Goal: Navigation & Orientation: Find specific page/section

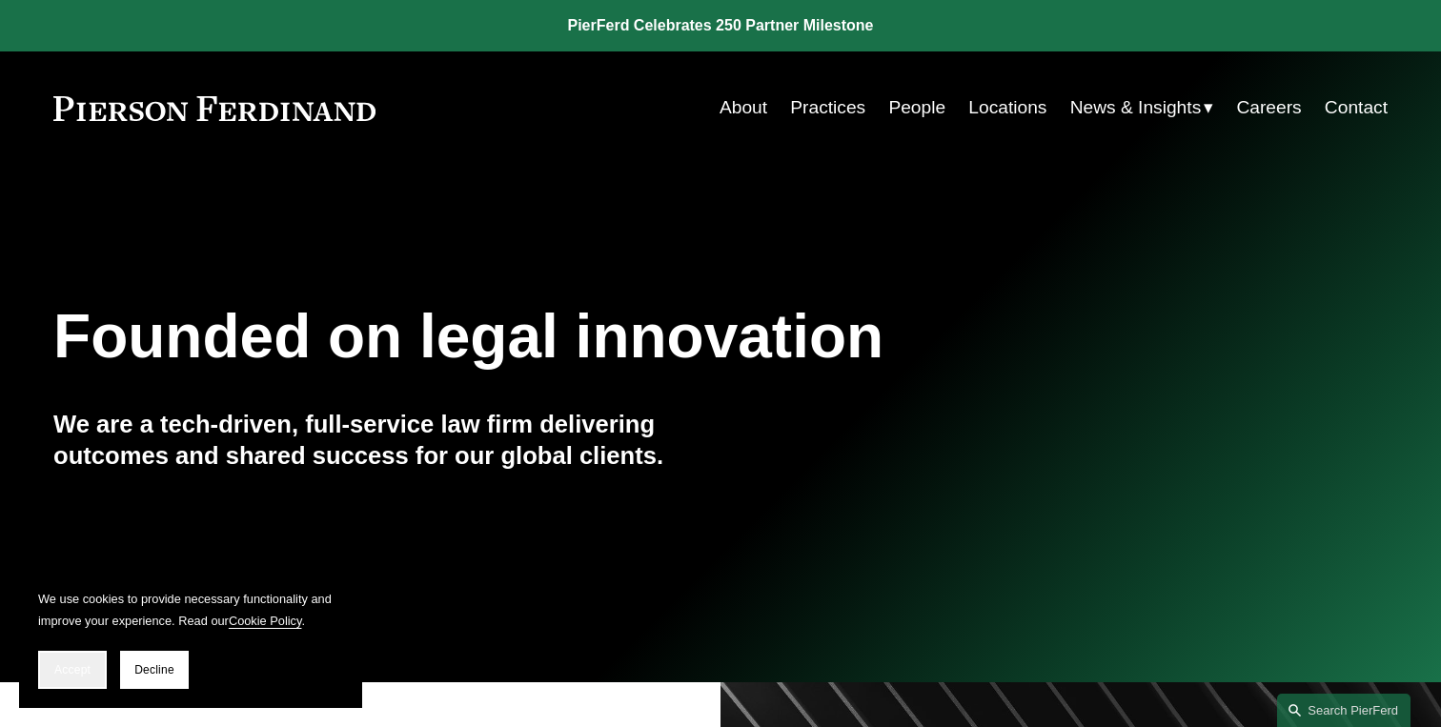
click at [73, 681] on button "Accept" at bounding box center [72, 670] width 69 height 38
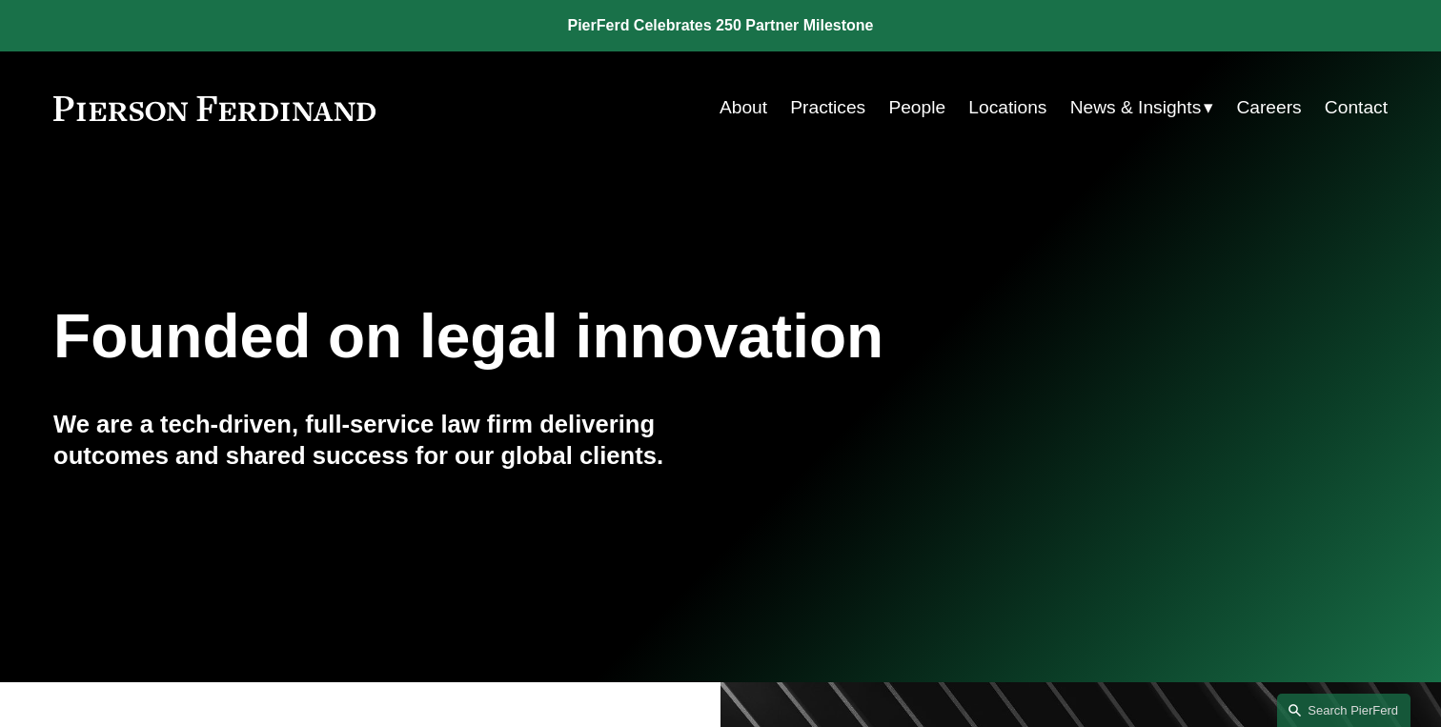
drag, startPoint x: 1421, startPoint y: 139, endPoint x: 1427, endPoint y: 324, distance: 185.0
drag, startPoint x: 1425, startPoint y: 327, endPoint x: 1429, endPoint y: 409, distance: 82.1
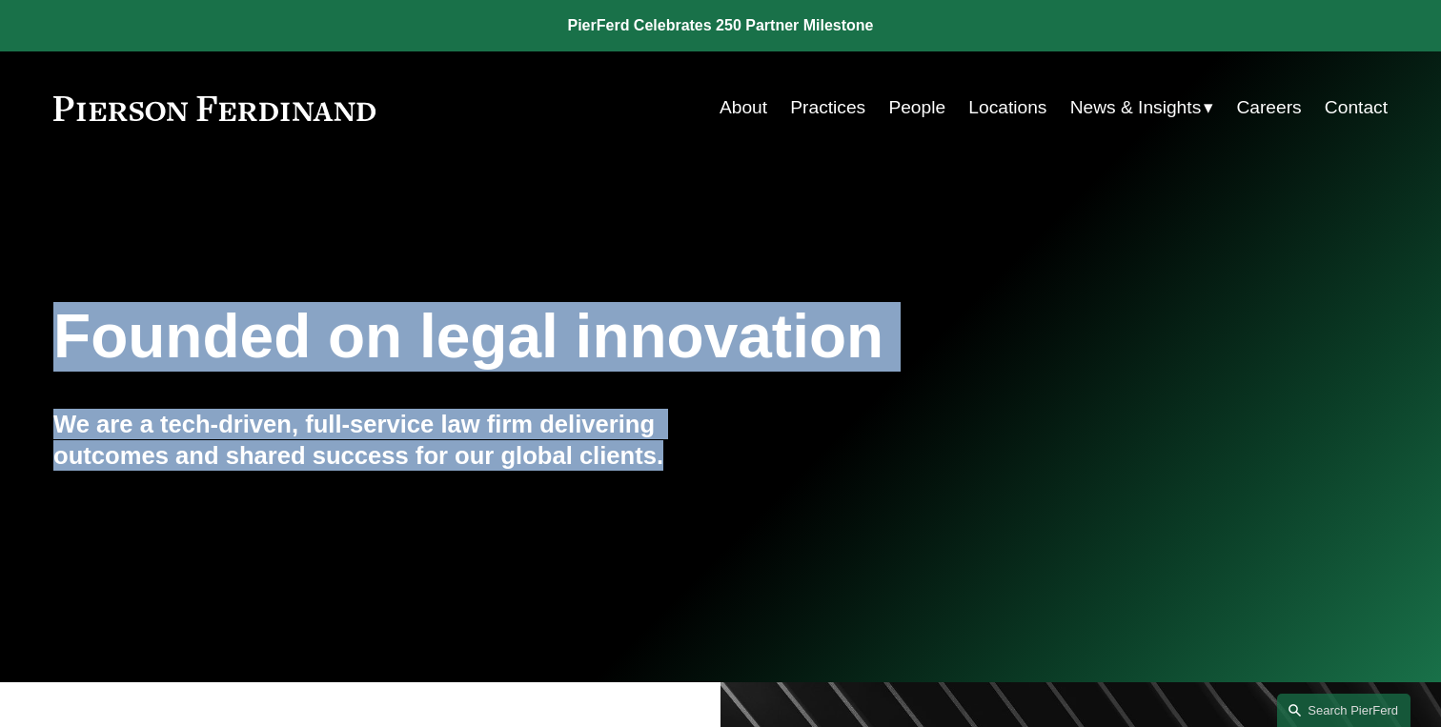
drag, startPoint x: 661, startPoint y: 467, endPoint x: 3, endPoint y: 314, distance: 675.5
click at [3, 314] on div "Founded on legal innovation We are a tech-driven, full-service law firm deliver…" at bounding box center [720, 424] width 1441 height 258
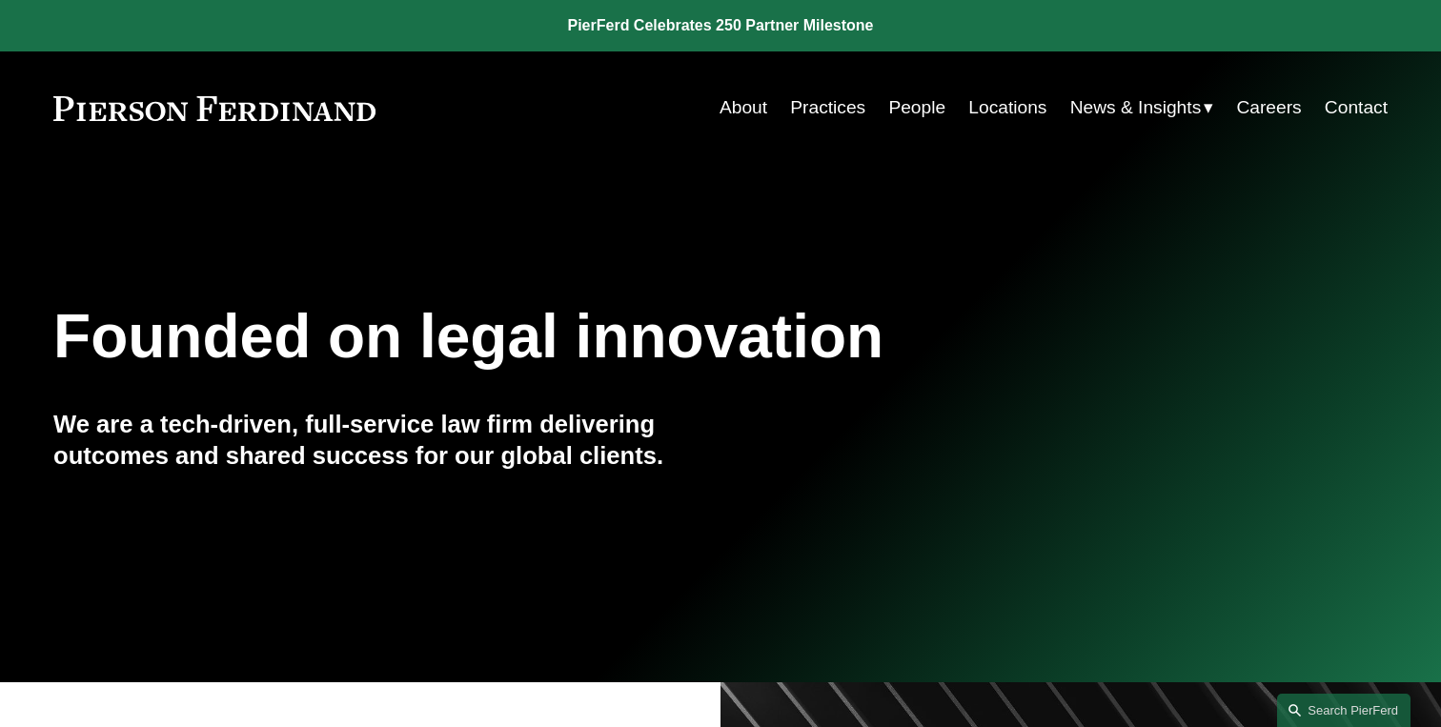
click at [99, 350] on h1 "Founded on legal innovation" at bounding box center [609, 337] width 1113 height 70
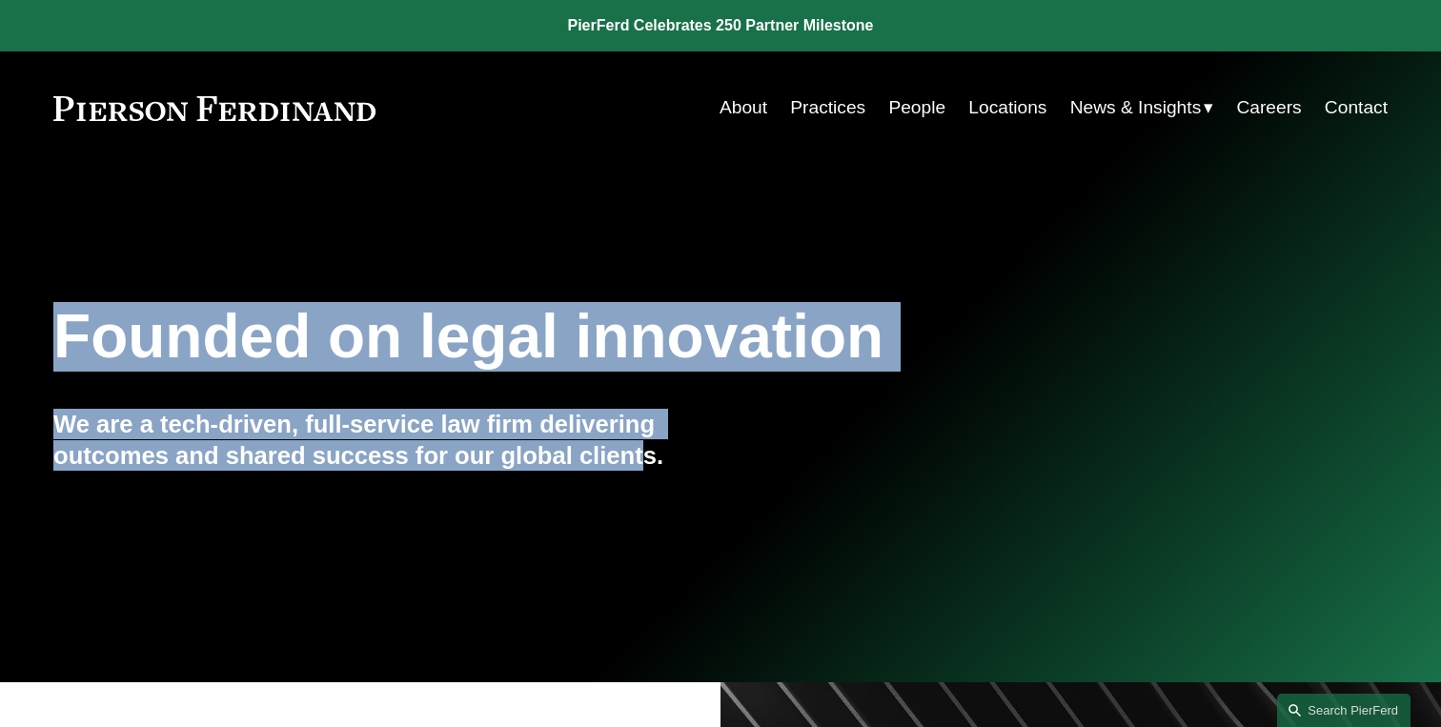
drag, startPoint x: 63, startPoint y: 340, endPoint x: 650, endPoint y: 453, distance: 597.9
click at [650, 453] on div "Founded on legal innovation We are a tech-driven, full-service law firm deliver…" at bounding box center [720, 424] width 1441 height 258
drag, startPoint x: 664, startPoint y: 458, endPoint x: 70, endPoint y: 322, distance: 609.2
click at [71, 322] on div "Founded on legal innovation We are a tech-driven, full-service law firm deliver…" at bounding box center [720, 424] width 1441 height 258
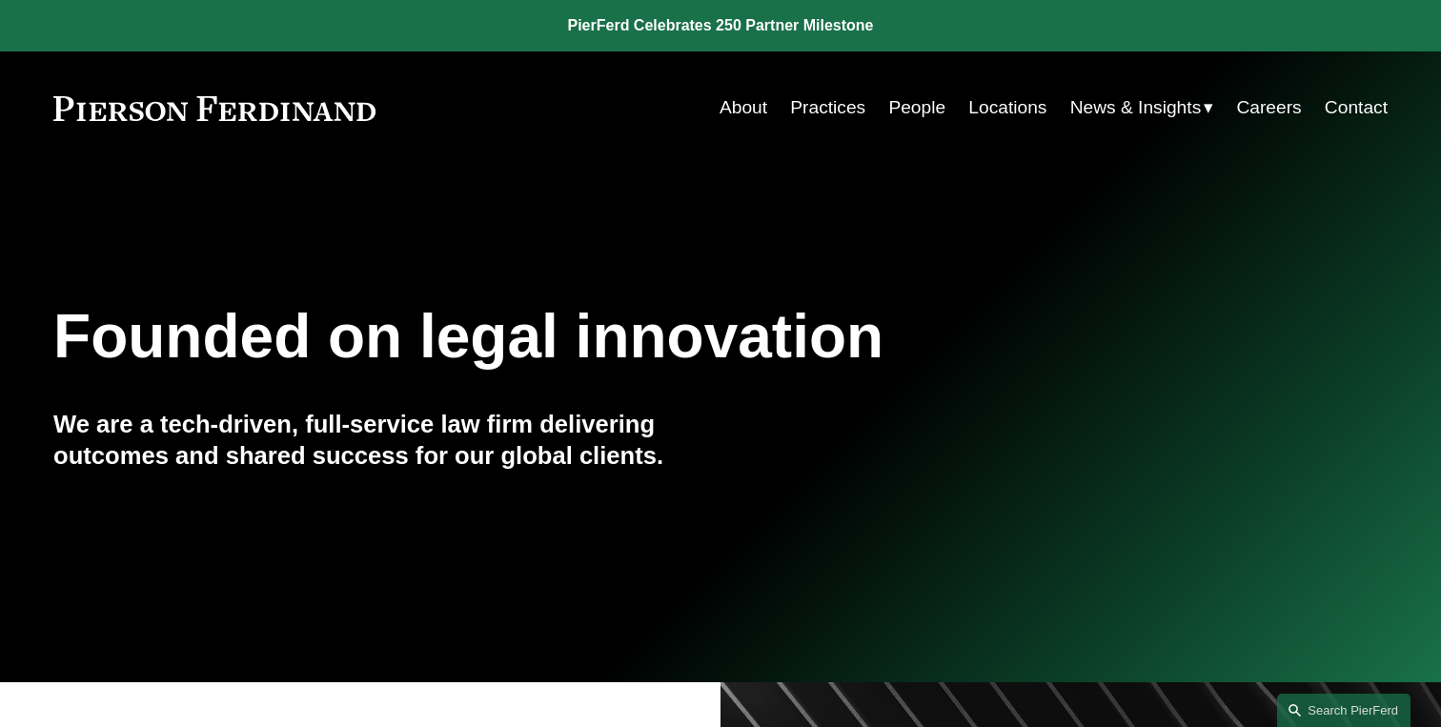
click at [68, 338] on h1 "Founded on legal innovation" at bounding box center [609, 337] width 1113 height 70
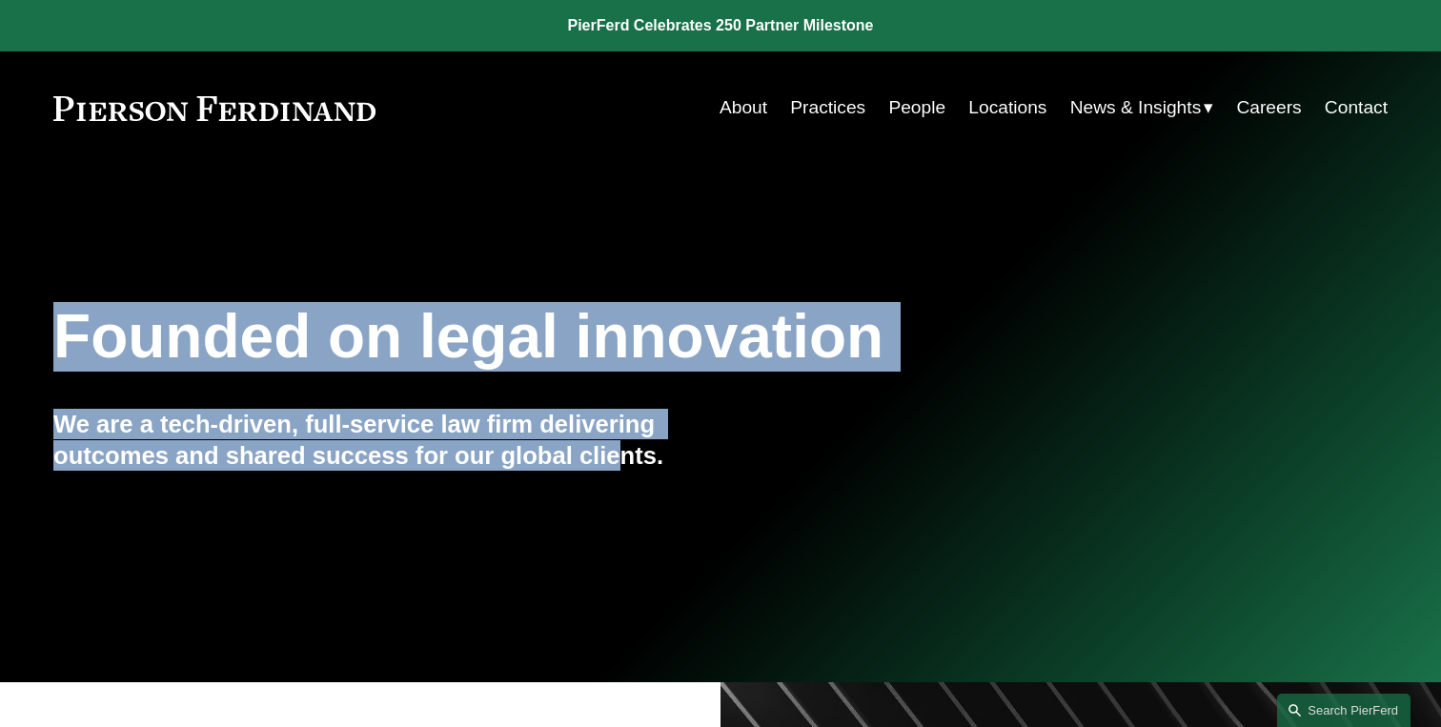
drag, startPoint x: 67, startPoint y: 338, endPoint x: 614, endPoint y: 451, distance: 558.7
click at [613, 450] on div "Founded on legal innovation We are a tech-driven, full-service law firm deliver…" at bounding box center [720, 424] width 1441 height 258
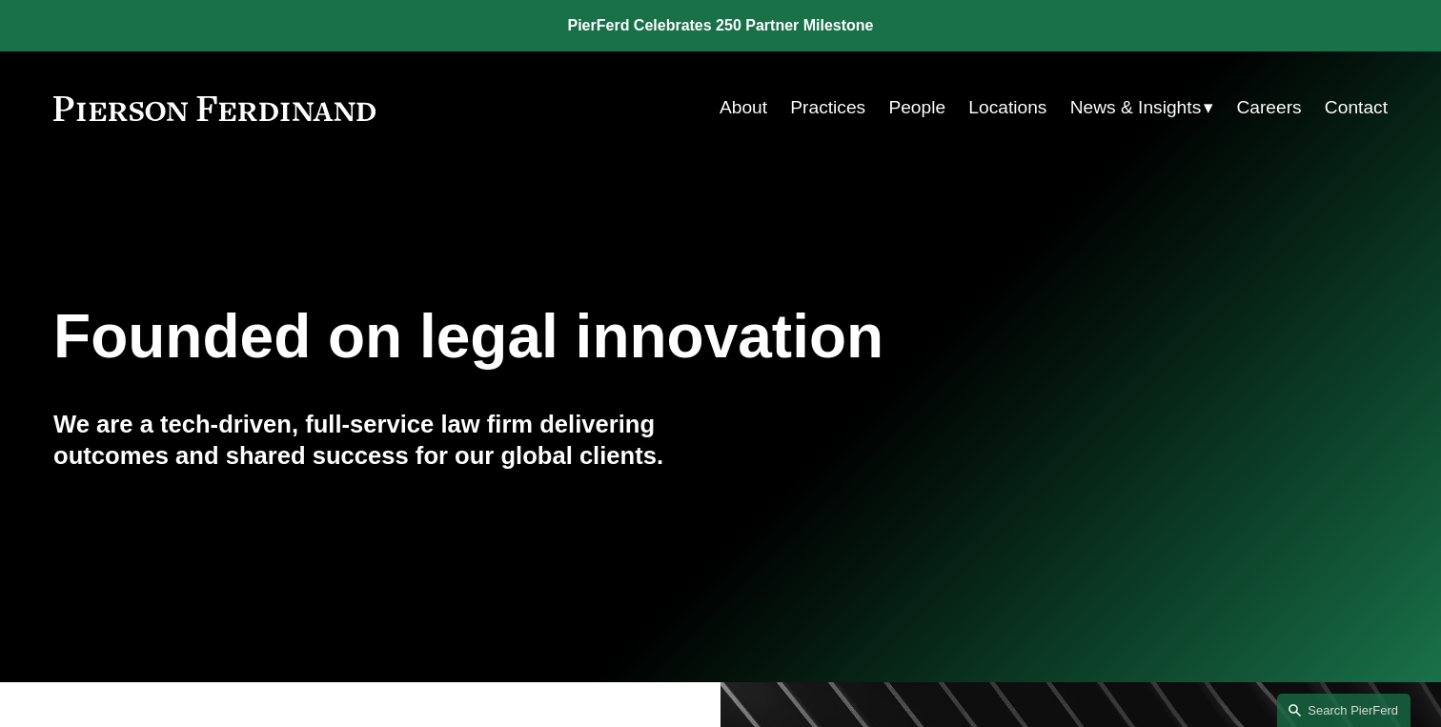
click at [656, 463] on h4 "We are a tech-driven, full-service law firm delivering outcomes and shared succ…" at bounding box center [386, 440] width 667 height 62
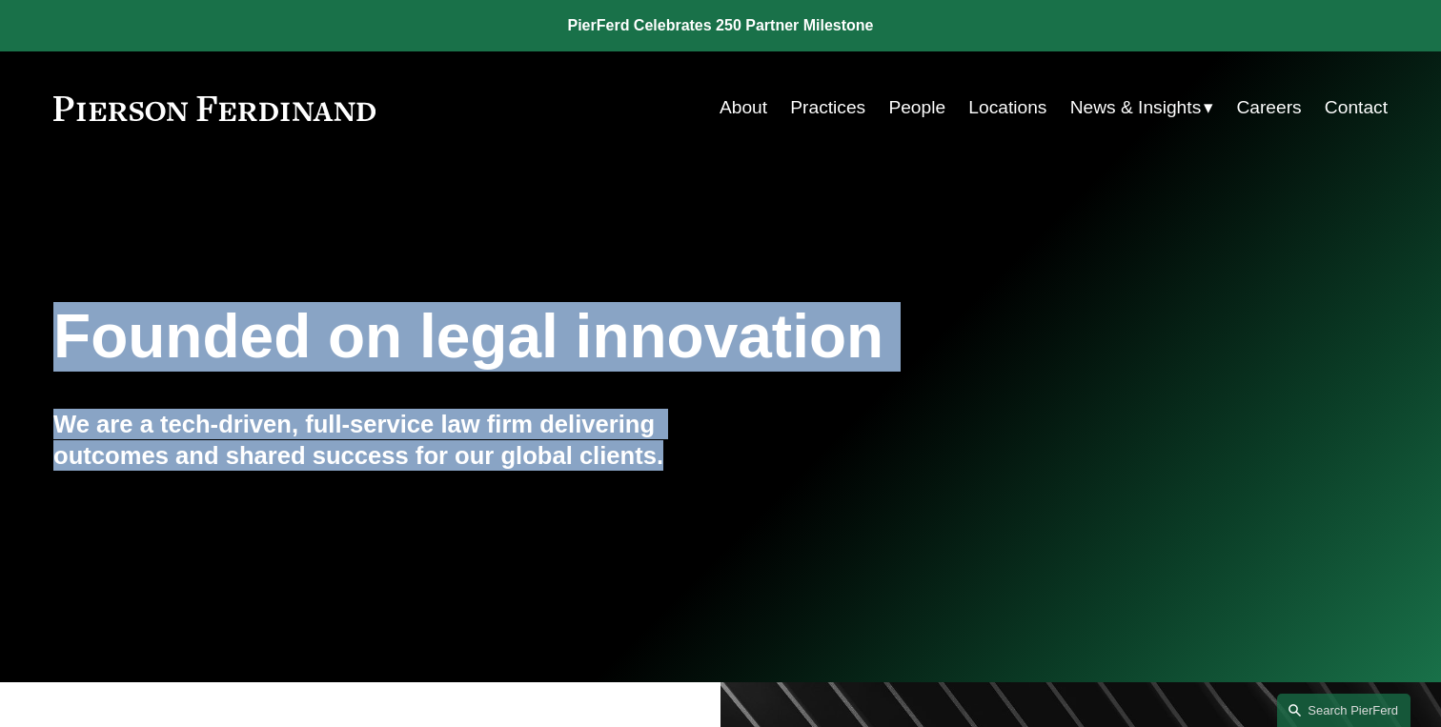
drag, startPoint x: 674, startPoint y: 461, endPoint x: 40, endPoint y: 296, distance: 655.1
click at [40, 296] on div "Founded on legal innovation We are a tech-driven, full-service law firm deliver…" at bounding box center [720, 424] width 1441 height 258
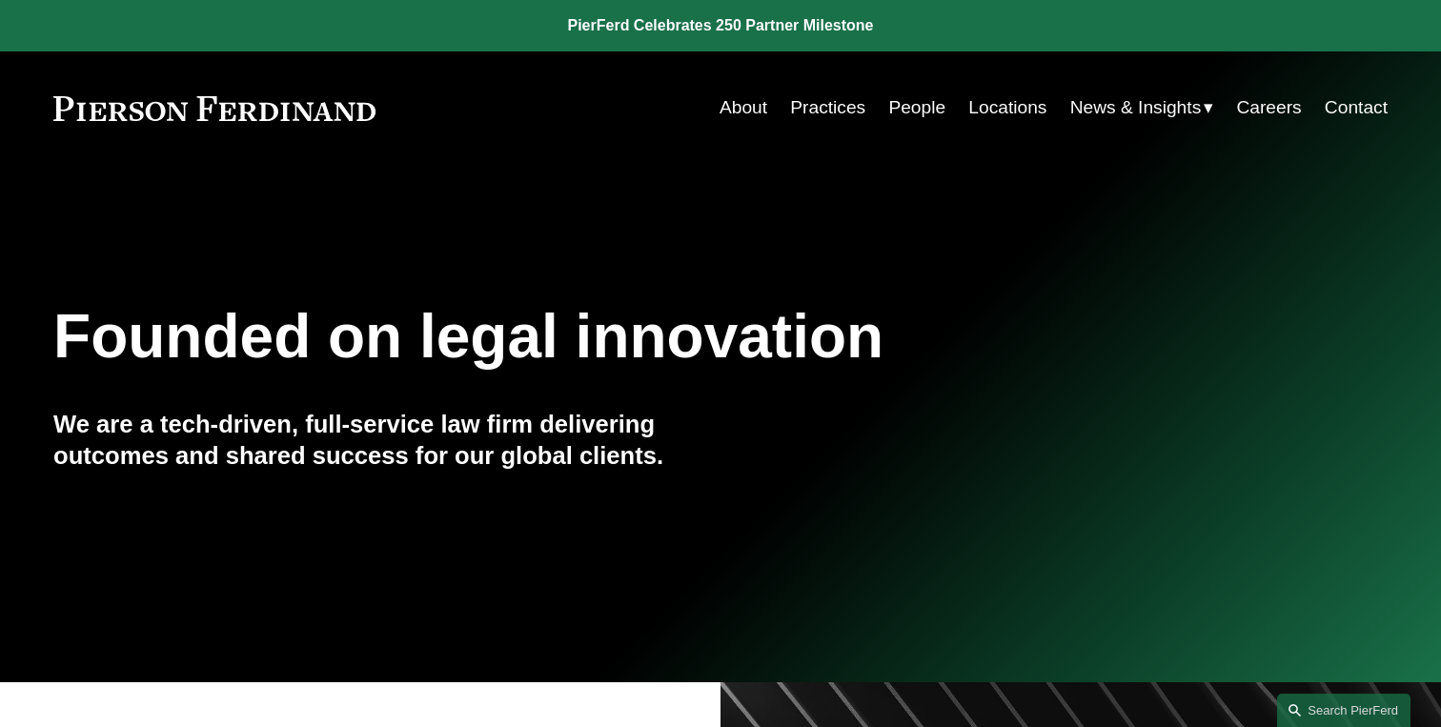
click at [78, 351] on h1 "Founded on legal innovation" at bounding box center [609, 337] width 1113 height 70
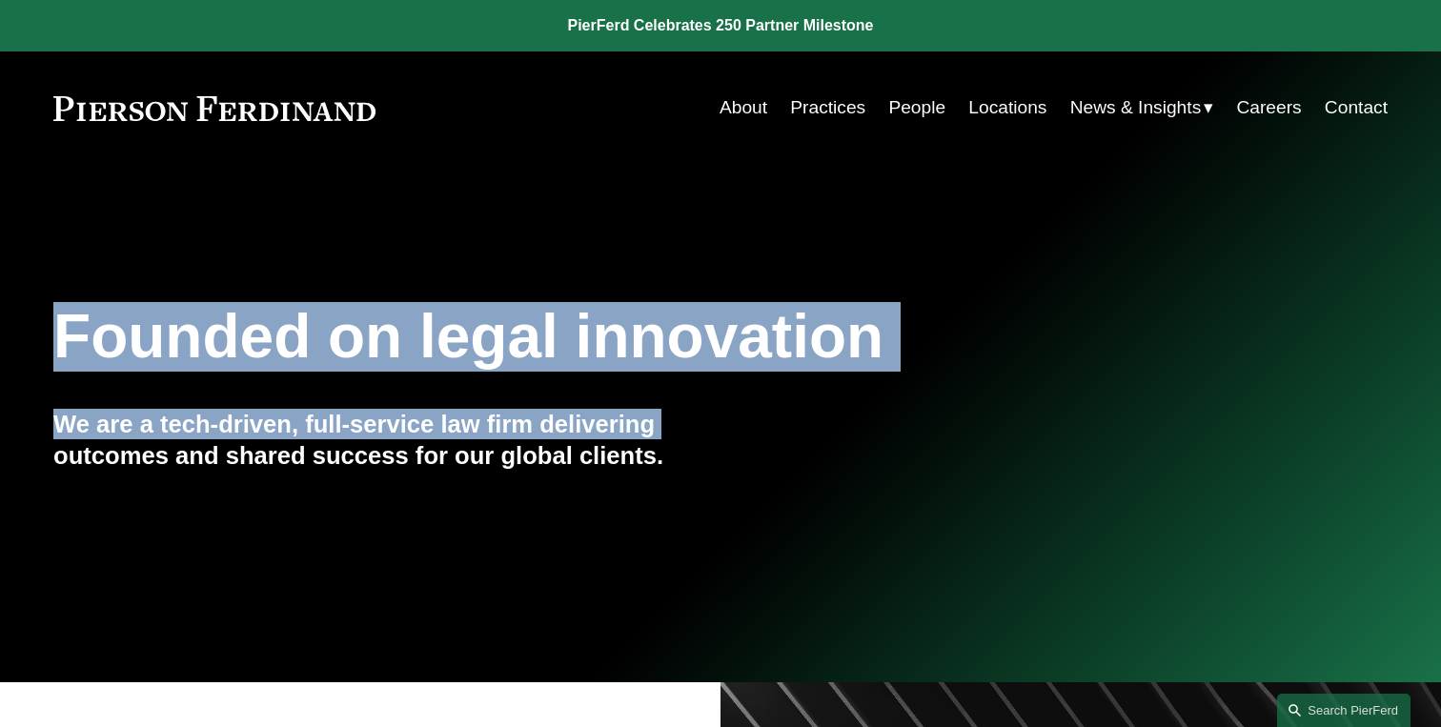
drag, startPoint x: 63, startPoint y: 340, endPoint x: 664, endPoint y: 424, distance: 607.4
click at [664, 424] on div "Founded on legal innovation We are a tech-driven, full-service law firm deliver…" at bounding box center [720, 424] width 1441 height 258
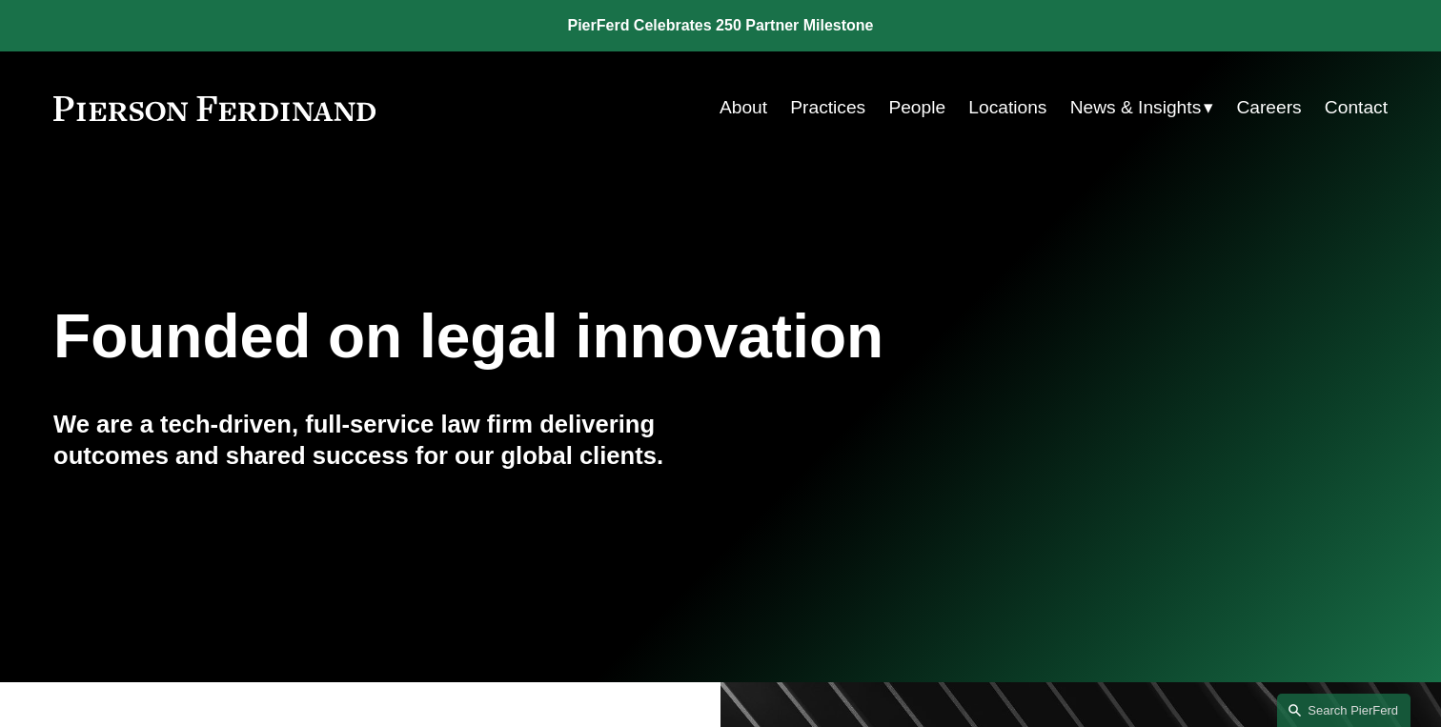
click at [668, 457] on h4 "We are a tech-driven, full-service law firm delivering outcomes and shared succ…" at bounding box center [386, 440] width 667 height 62
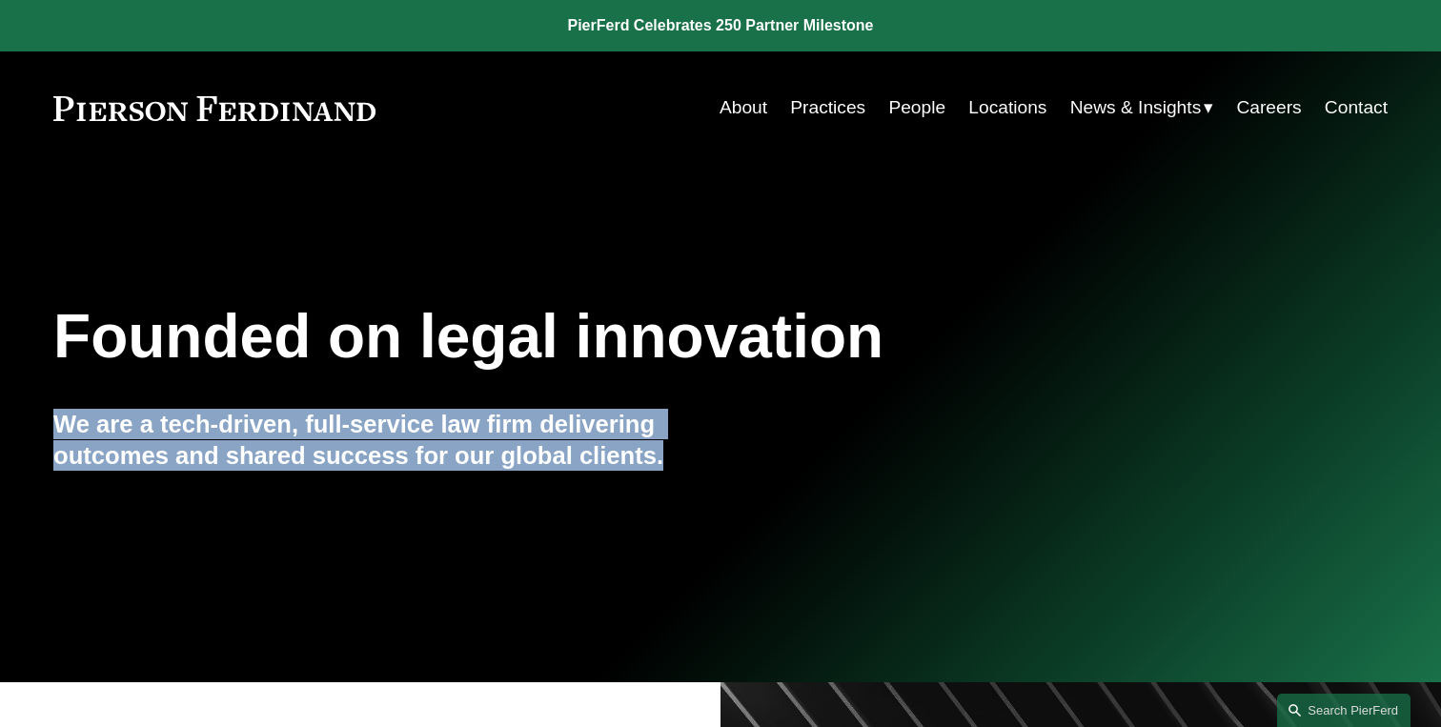
drag, startPoint x: 668, startPoint y: 457, endPoint x: 140, endPoint y: 399, distance: 531.4
click at [140, 399] on div "Founded on legal innovation We are a tech-driven, full-service law firm deliver…" at bounding box center [720, 424] width 1441 height 258
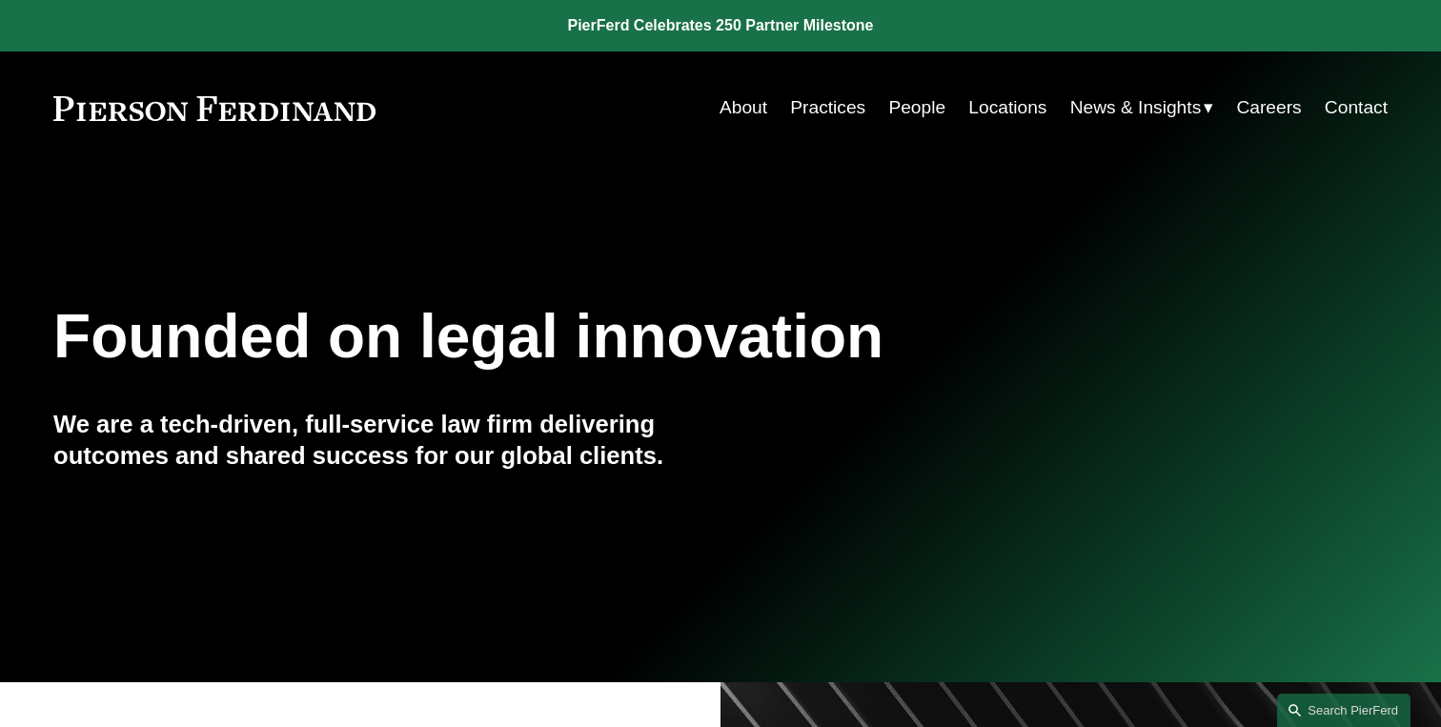
click at [87, 346] on h1 "Founded on legal innovation" at bounding box center [609, 337] width 1113 height 70
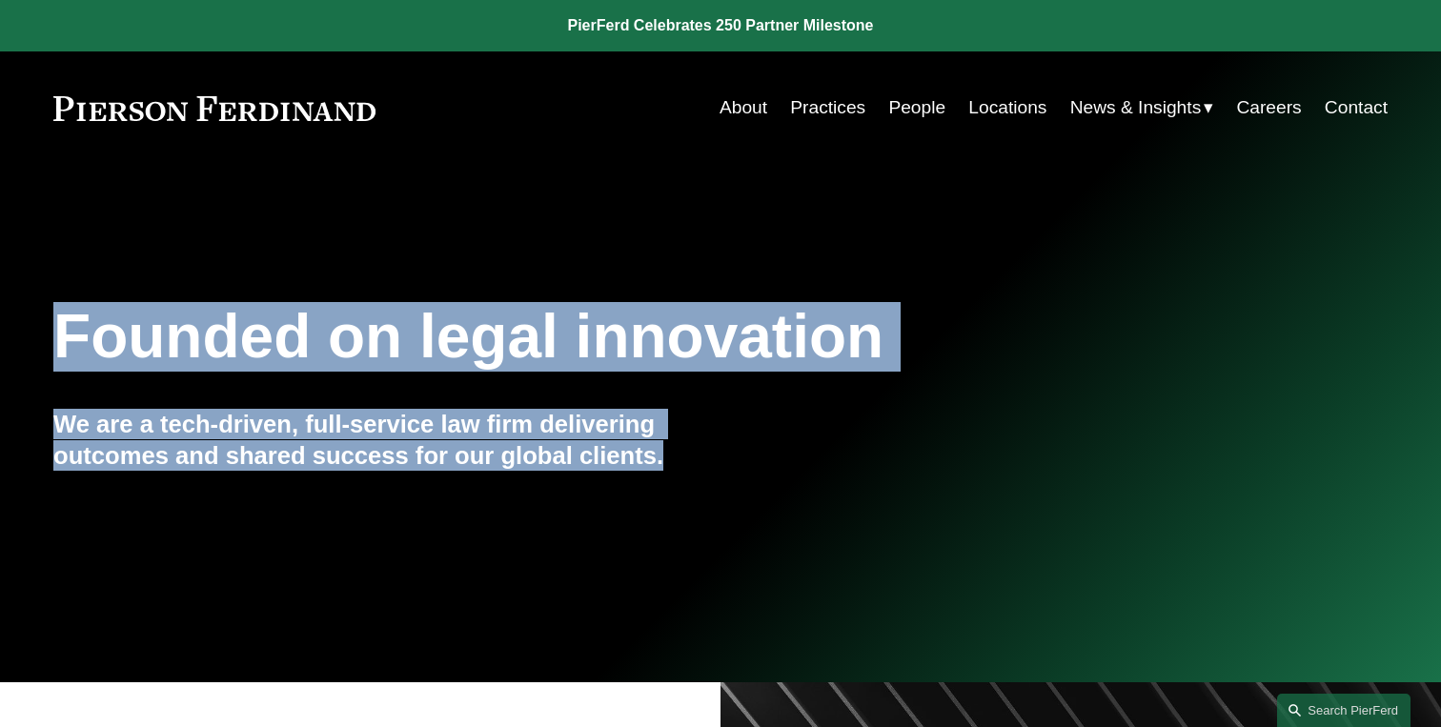
drag, startPoint x: 66, startPoint y: 343, endPoint x: 666, endPoint y: 501, distance: 620.9
click at [666, 501] on div "Founded on legal innovation We are a tech-driven, full-service law firm deliver…" at bounding box center [720, 424] width 1441 height 258
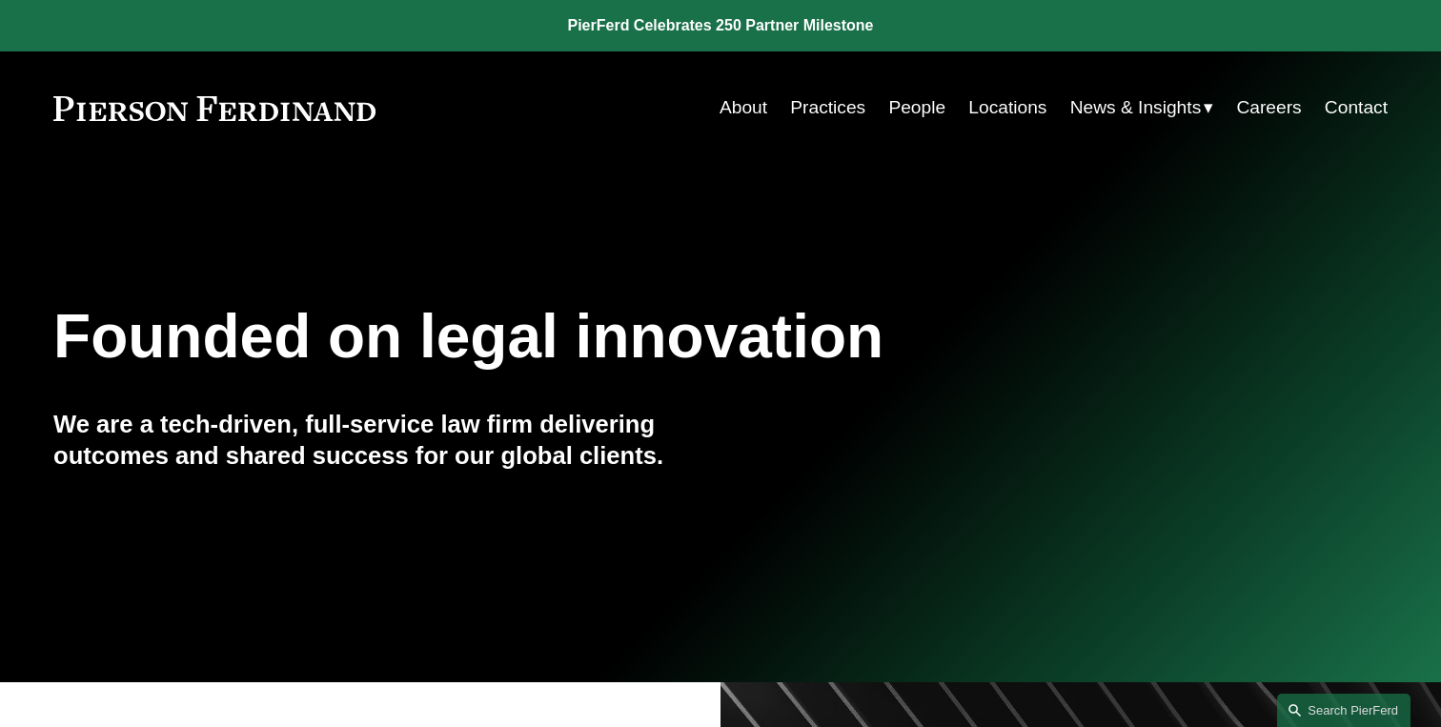
click at [670, 468] on h4 "We are a tech-driven, full-service law firm delivering outcomes and shared succ…" at bounding box center [386, 440] width 667 height 62
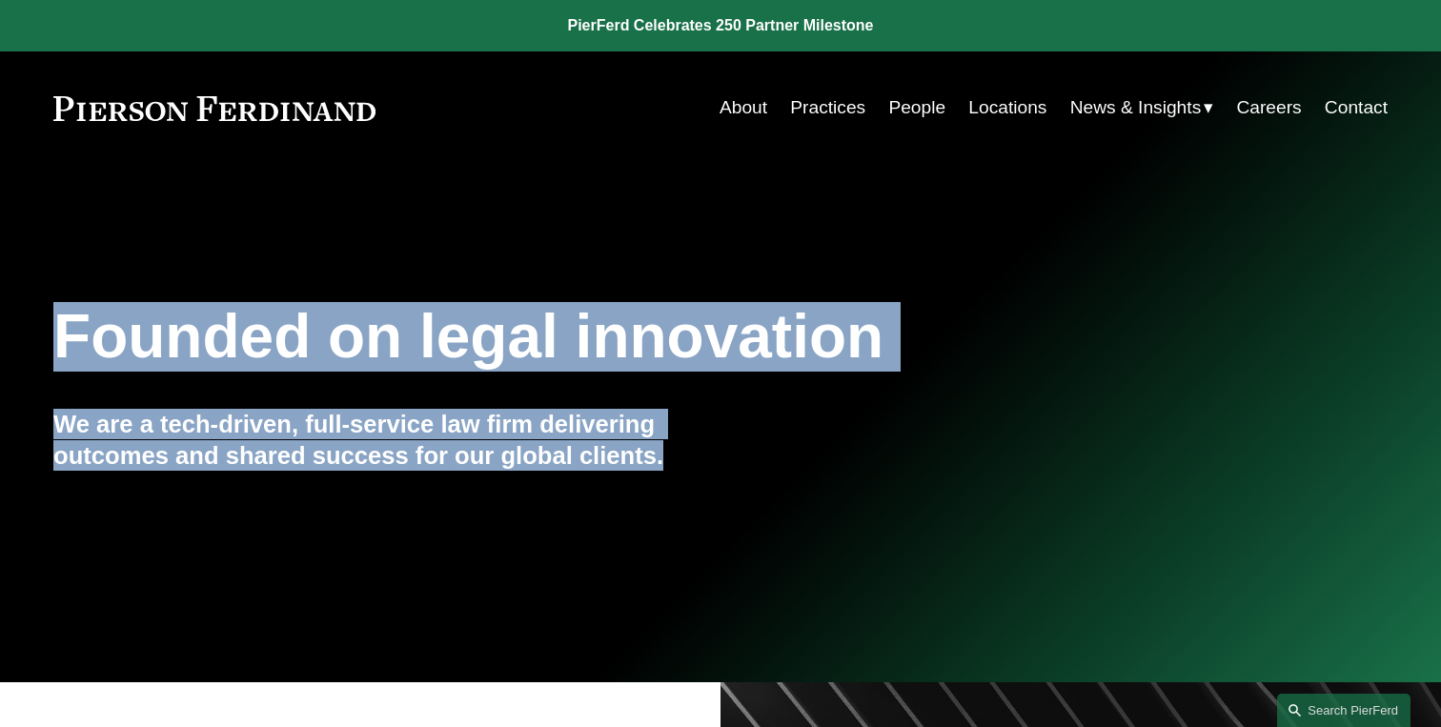
drag, startPoint x: 670, startPoint y: 468, endPoint x: 36, endPoint y: 311, distance: 653.2
click at [36, 311] on div "Founded on legal innovation We are a tech-driven, full-service law firm deliver…" at bounding box center [720, 424] width 1441 height 258
click at [84, 337] on h1 "Founded on legal innovation" at bounding box center [609, 337] width 1113 height 70
drag, startPoint x: 60, startPoint y: 341, endPoint x: 684, endPoint y: 460, distance: 634.6
click at [685, 460] on div "Founded on legal innovation We are a tech-driven, full-service law firm deliver…" at bounding box center [720, 424] width 1441 height 258
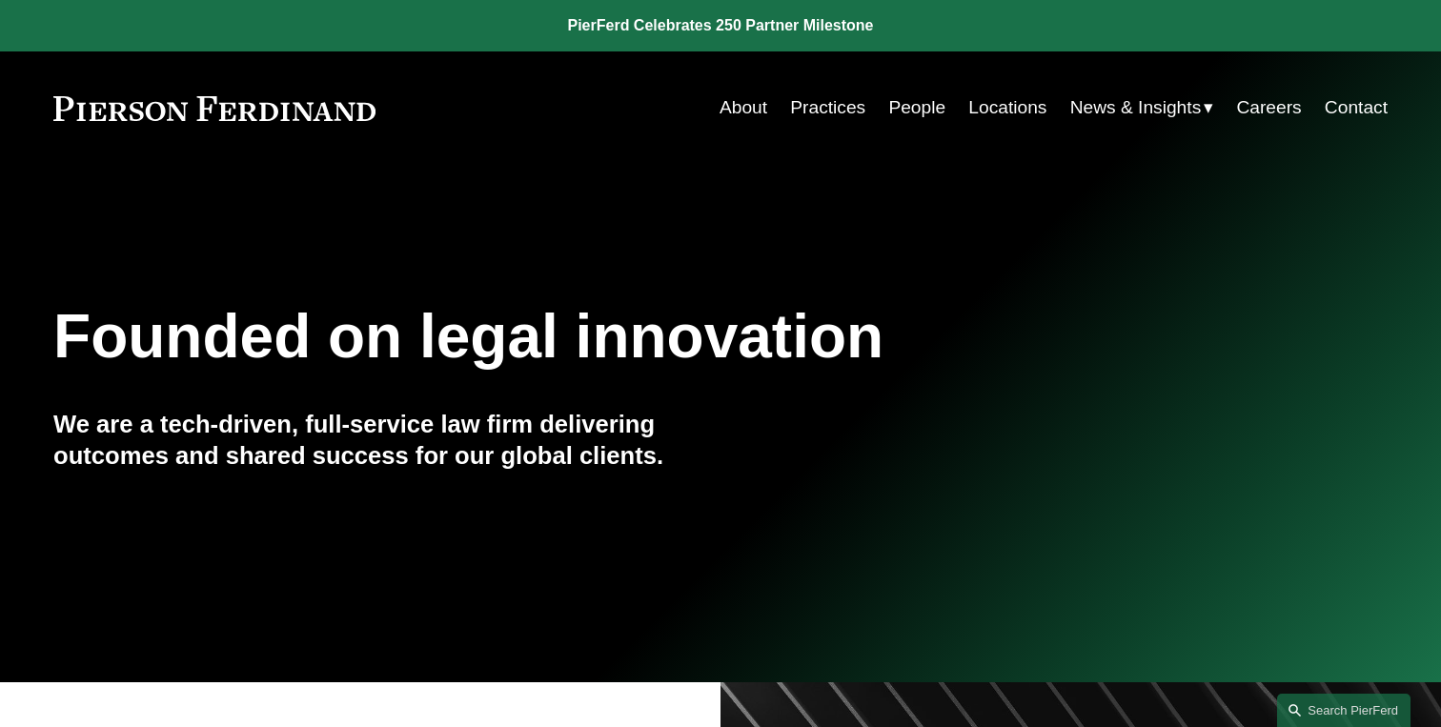
click at [671, 460] on h4 "We are a tech-driven, full-service law firm delivering outcomes and shared succ…" at bounding box center [386, 440] width 667 height 62
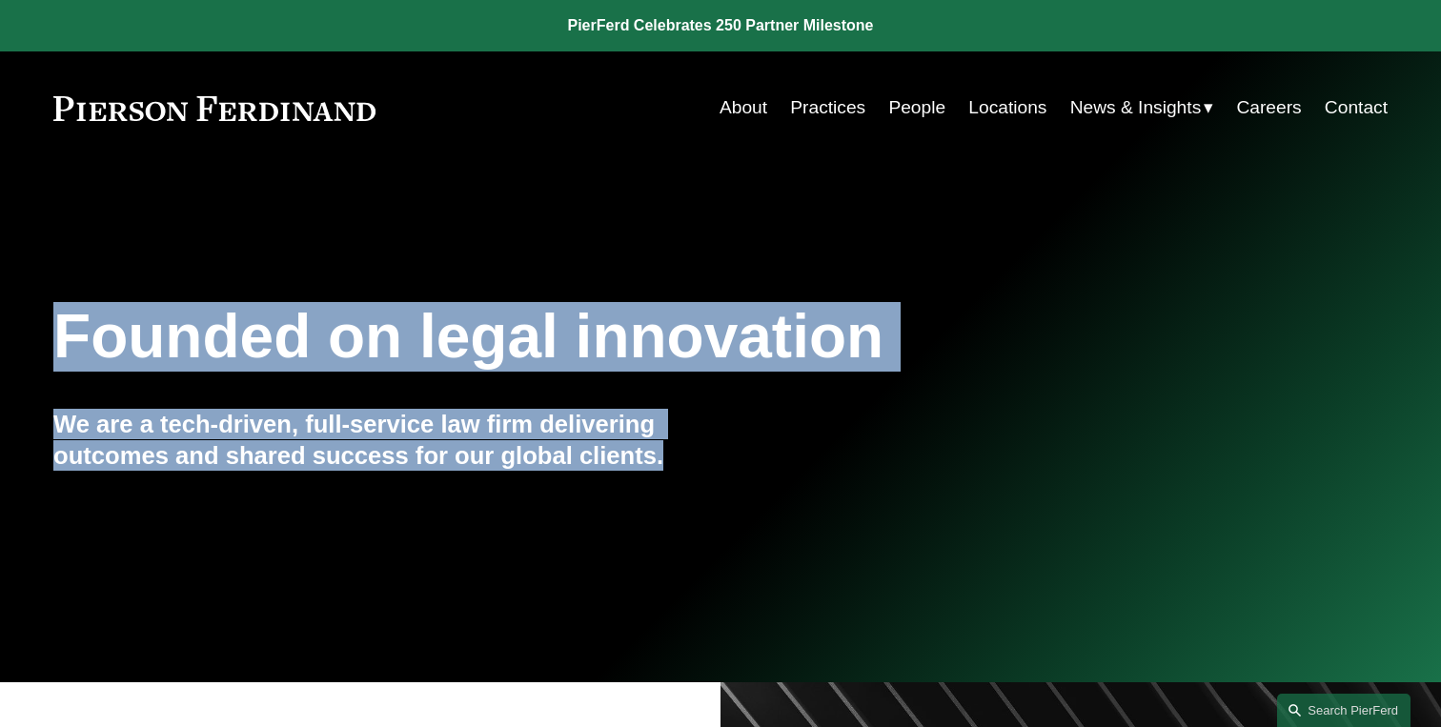
drag, startPoint x: 671, startPoint y: 460, endPoint x: 83, endPoint y: 358, distance: 597.2
click at [83, 357] on div "Founded on legal innovation We are a tech-driven, full-service law firm deliver…" at bounding box center [720, 424] width 1441 height 258
click at [115, 356] on h1 "Founded on legal innovation" at bounding box center [609, 337] width 1113 height 70
drag, startPoint x: 62, startPoint y: 338, endPoint x: 744, endPoint y: 463, distance: 693.0
click at [744, 463] on div "Founded on legal innovation We are a tech-driven, full-service law firm deliver…" at bounding box center [720, 424] width 1441 height 258
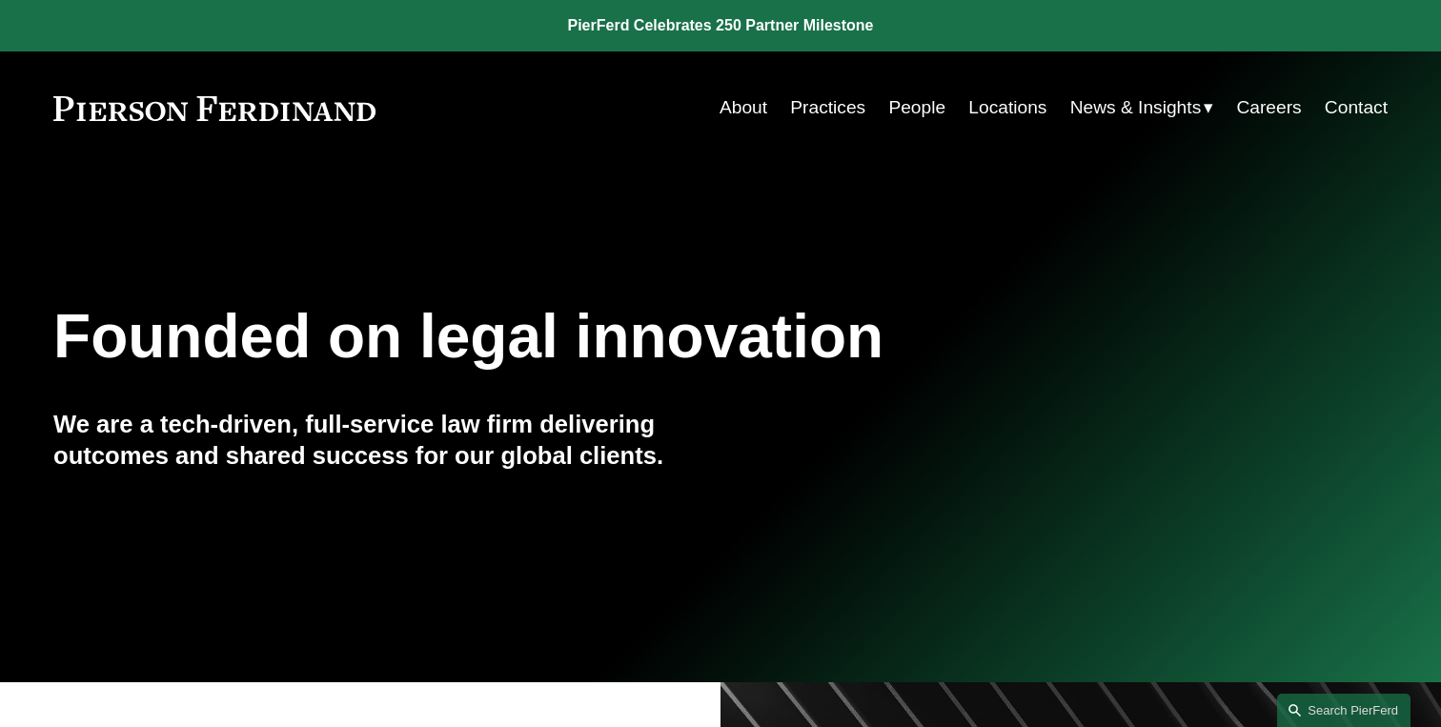
click at [705, 462] on h4 "We are a tech-driven, full-service law firm delivering outcomes and shared succ…" at bounding box center [386, 440] width 667 height 62
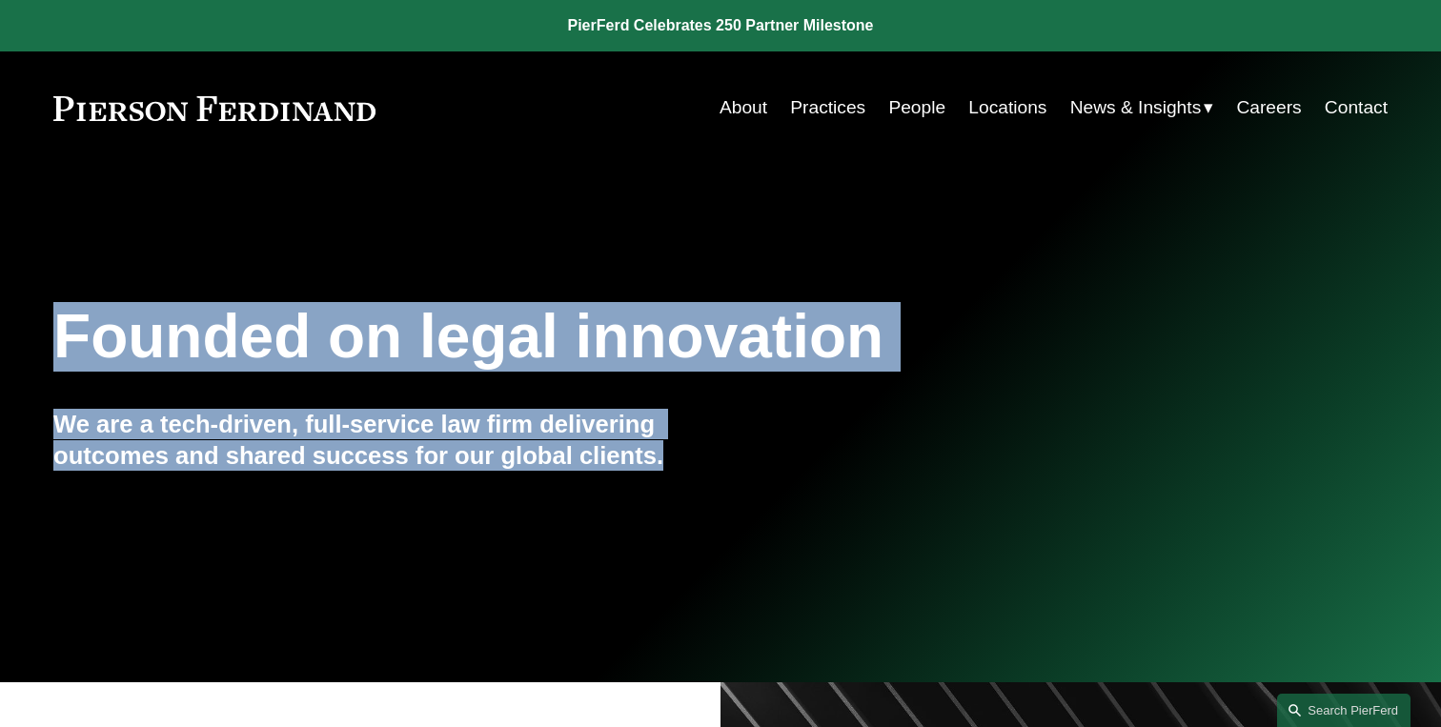
drag, startPoint x: 676, startPoint y: 456, endPoint x: 45, endPoint y: 343, distance: 641.1
click at [45, 342] on div "Founded on legal innovation We are a tech-driven, full-service law firm deliver…" at bounding box center [720, 424] width 1441 height 258
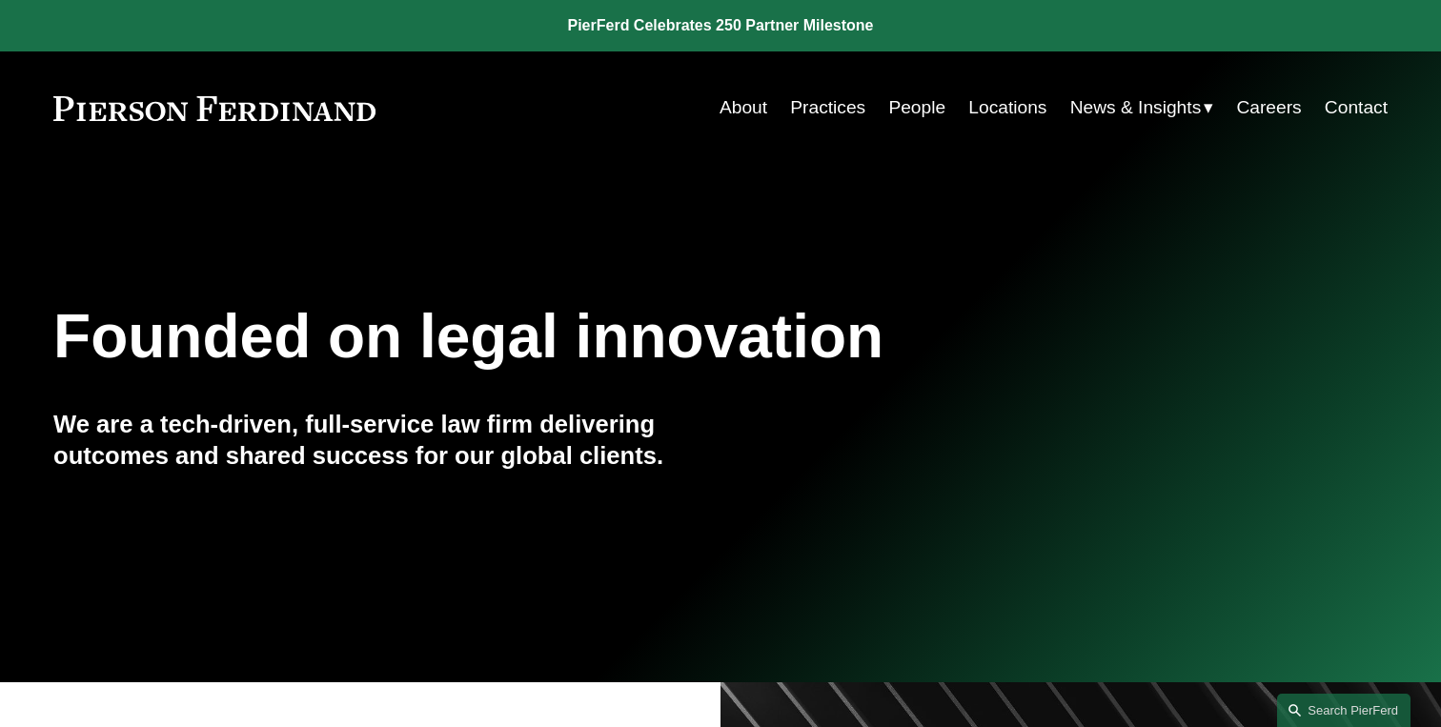
click at [83, 347] on h1 "Founded on legal innovation" at bounding box center [609, 337] width 1113 height 70
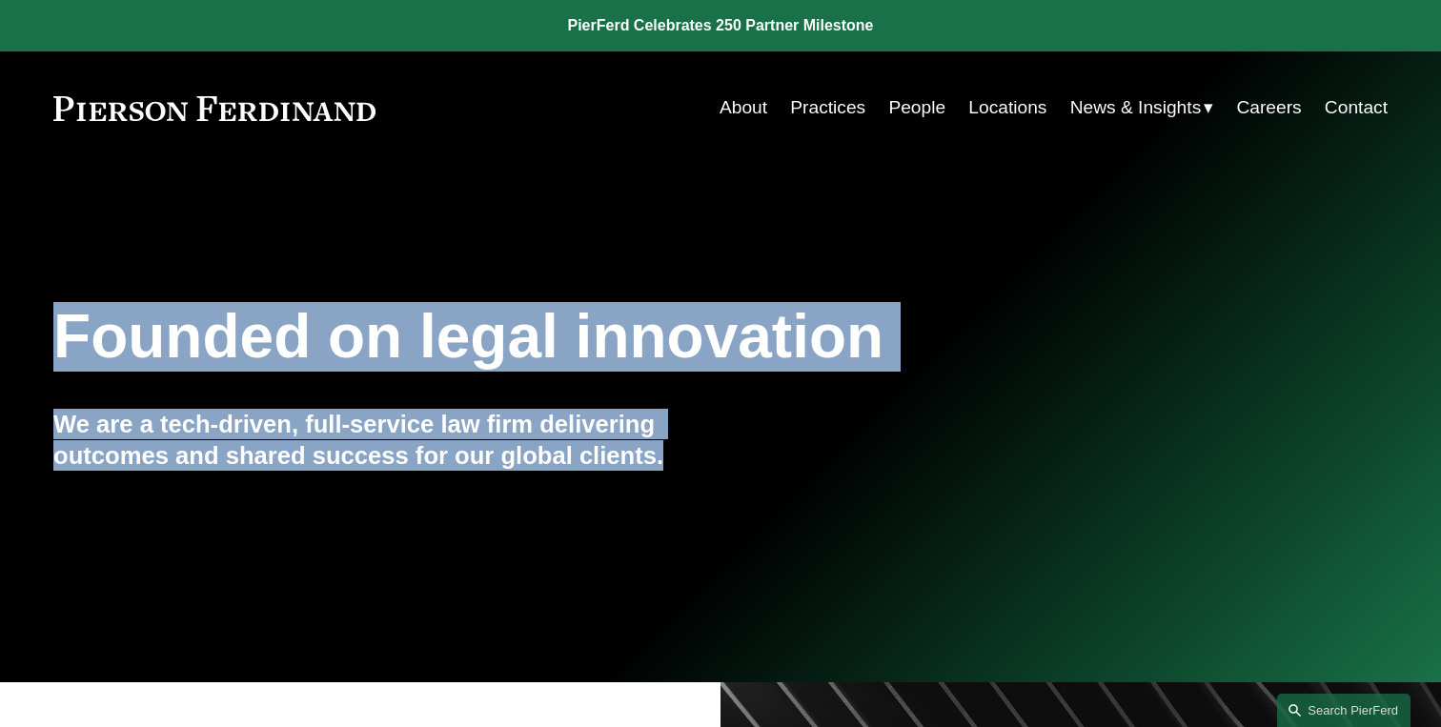
drag, startPoint x: 57, startPoint y: 338, endPoint x: 686, endPoint y: 477, distance: 644.2
click at [686, 477] on div "Founded on legal innovation We are a tech-driven, full-service law firm deliver…" at bounding box center [720, 424] width 1441 height 258
click at [686, 477] on div "We are a tech-driven, full-service law firm delivering outcomes and shared succ…" at bounding box center [386, 452] width 667 height 86
drag, startPoint x: 671, startPoint y: 461, endPoint x: 54, endPoint y: 363, distance: 624.6
click at [54, 363] on div "Founded on legal innovation We are a tech-driven, full-service law firm deliver…" at bounding box center [720, 424] width 1441 height 258
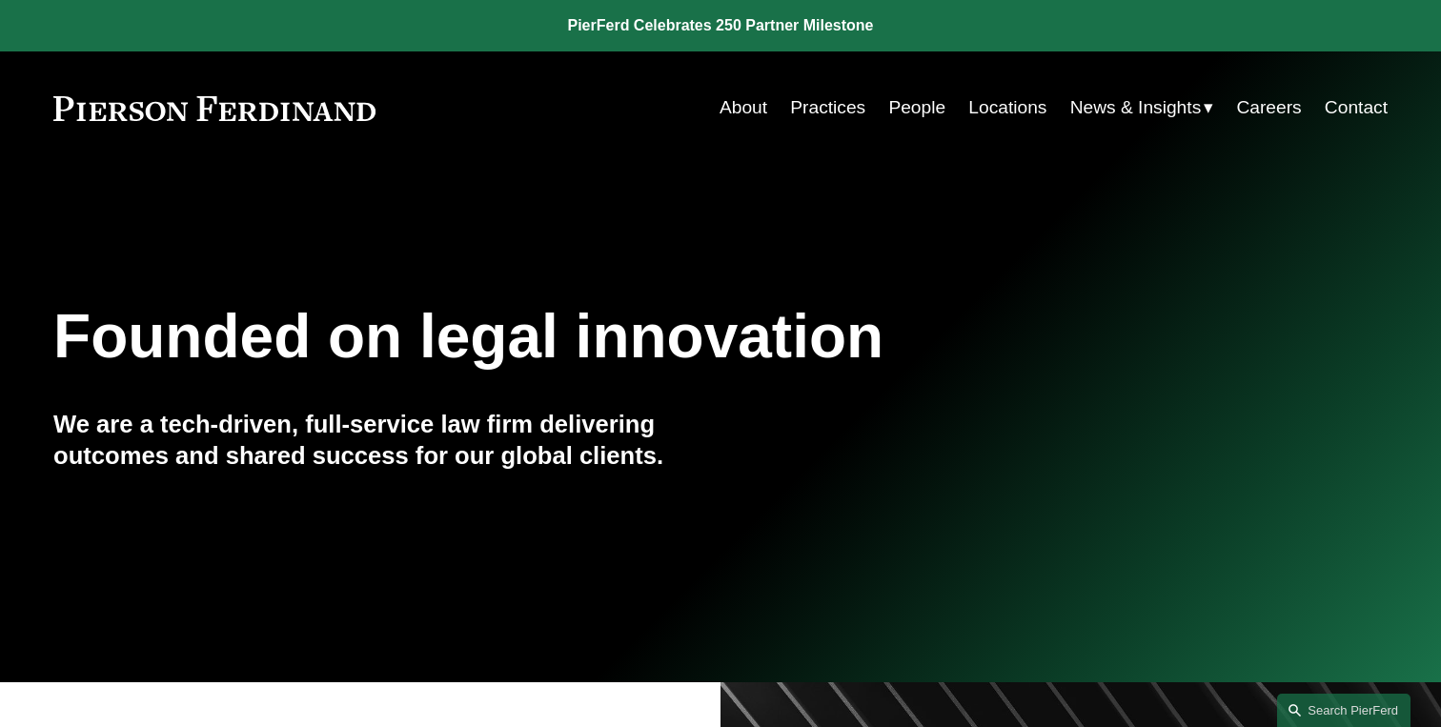
click at [66, 363] on h1 "Founded on legal innovation" at bounding box center [609, 337] width 1113 height 70
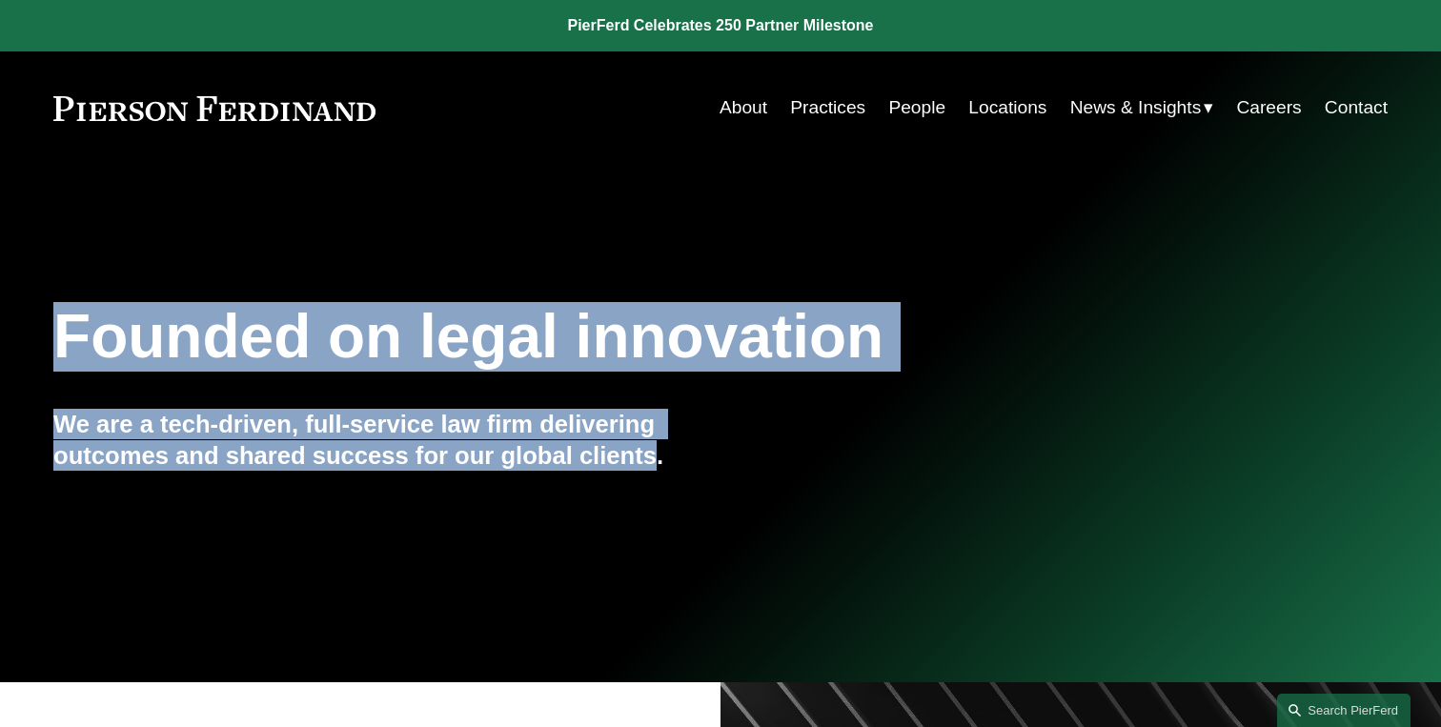
drag, startPoint x: 67, startPoint y: 343, endPoint x: 666, endPoint y: 460, distance: 611.0
click at [665, 460] on div "Founded on legal innovation We are a tech-driven, full-service law firm deliver…" at bounding box center [720, 424] width 1441 height 258
click at [664, 463] on h4 "We are a tech-driven, full-service law firm delivering outcomes and shared succ…" at bounding box center [386, 440] width 667 height 62
drag, startPoint x: 664, startPoint y: 463, endPoint x: 109, endPoint y: 332, distance: 570.2
click at [109, 332] on div "Founded on legal innovation We are a tech-driven, full-service law firm deliver…" at bounding box center [720, 424] width 1441 height 258
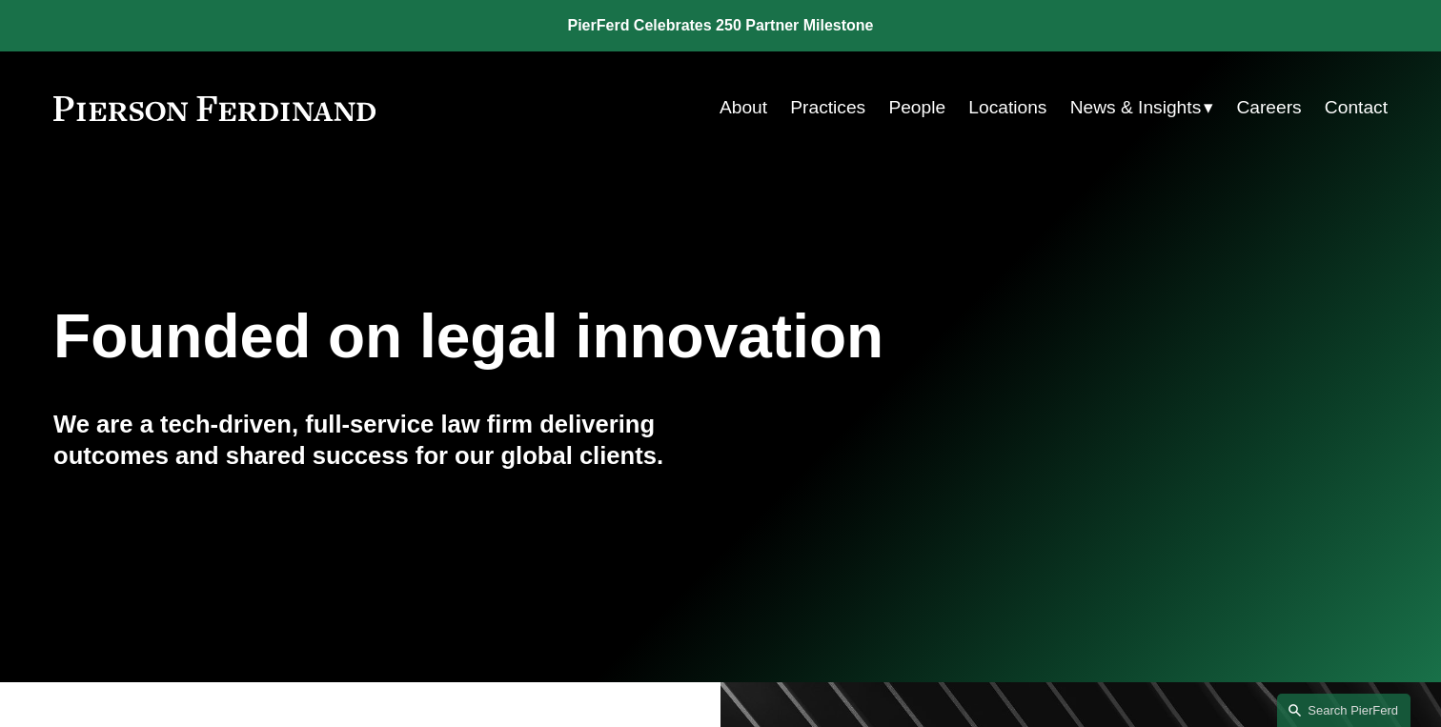
click at [79, 342] on h1 "Founded on legal innovation" at bounding box center [609, 337] width 1113 height 70
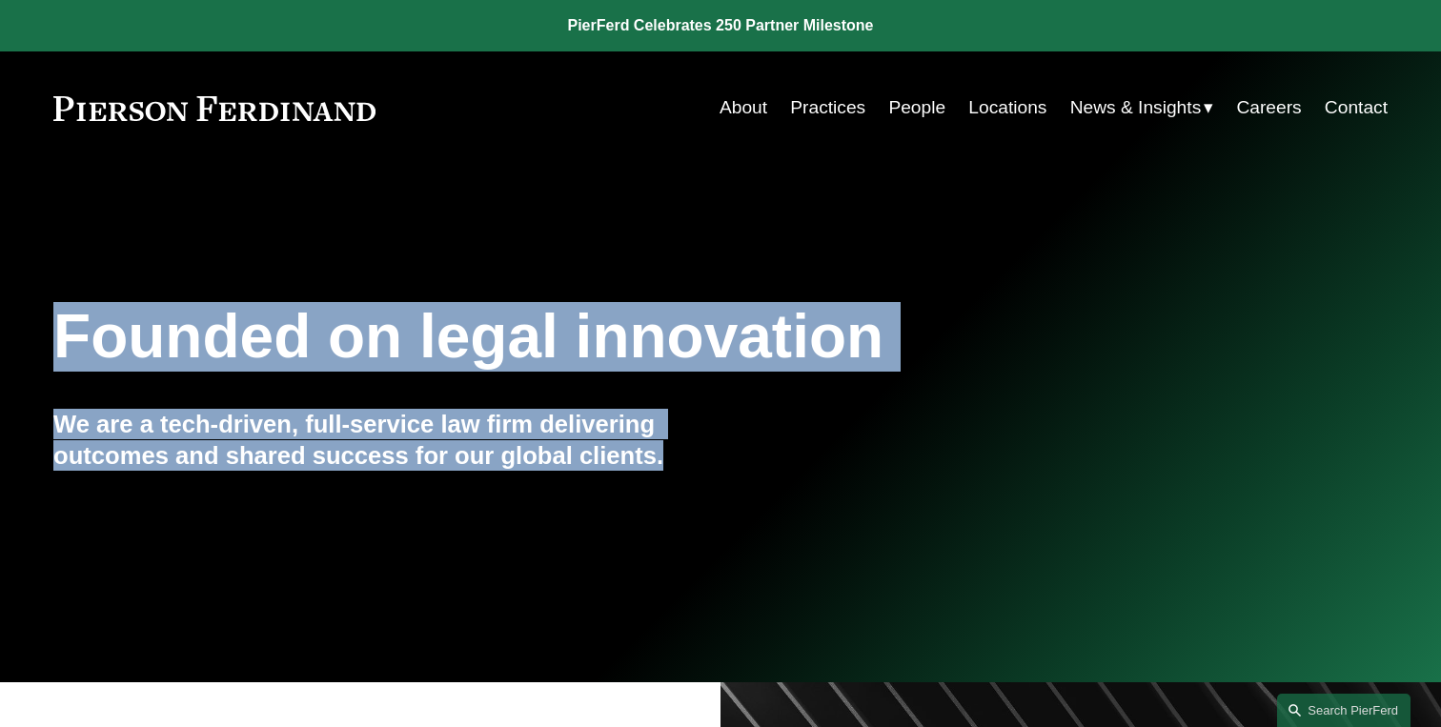
drag, startPoint x: 59, startPoint y: 335, endPoint x: 675, endPoint y: 474, distance: 631.4
click at [677, 475] on div "Founded on legal innovation We are a tech-driven, full-service law firm deliver…" at bounding box center [720, 424] width 1441 height 258
click at [675, 474] on div "We are a tech-driven, full-service law firm delivering outcomes and shared succ…" at bounding box center [386, 452] width 667 height 86
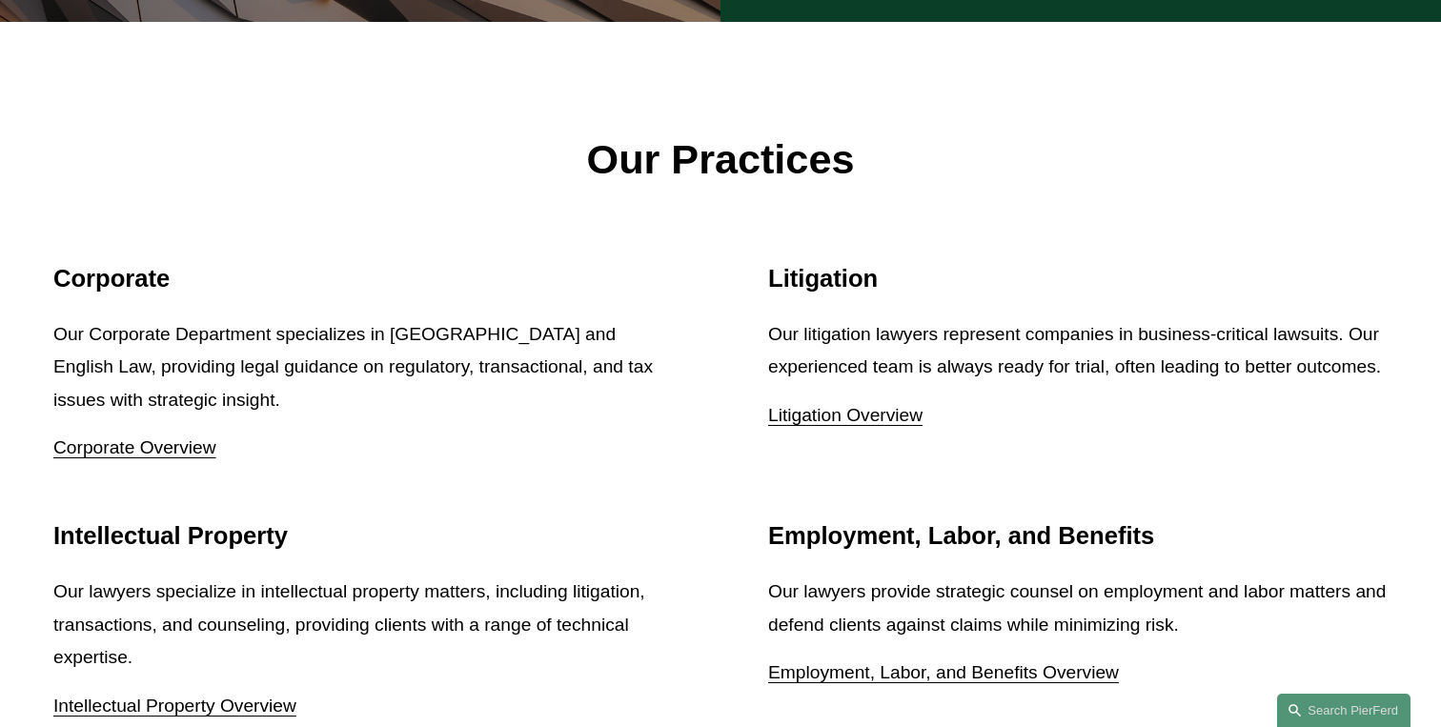
scroll to position [2193, 0]
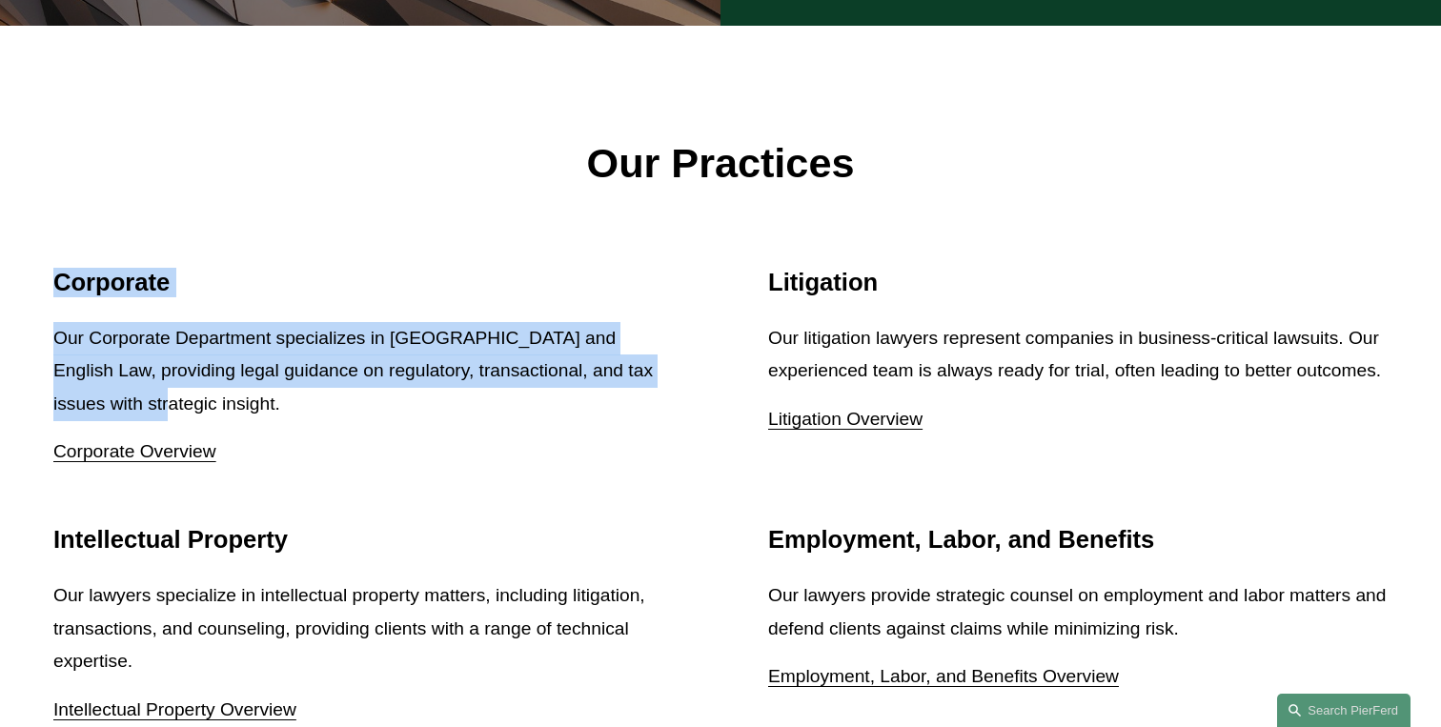
drag, startPoint x: 58, startPoint y: 264, endPoint x: 235, endPoint y: 399, distance: 221.8
click at [235, 399] on div "Corporate Our Corporate Department specializes in US and English Law, providing…" at bounding box center [363, 368] width 620 height 201
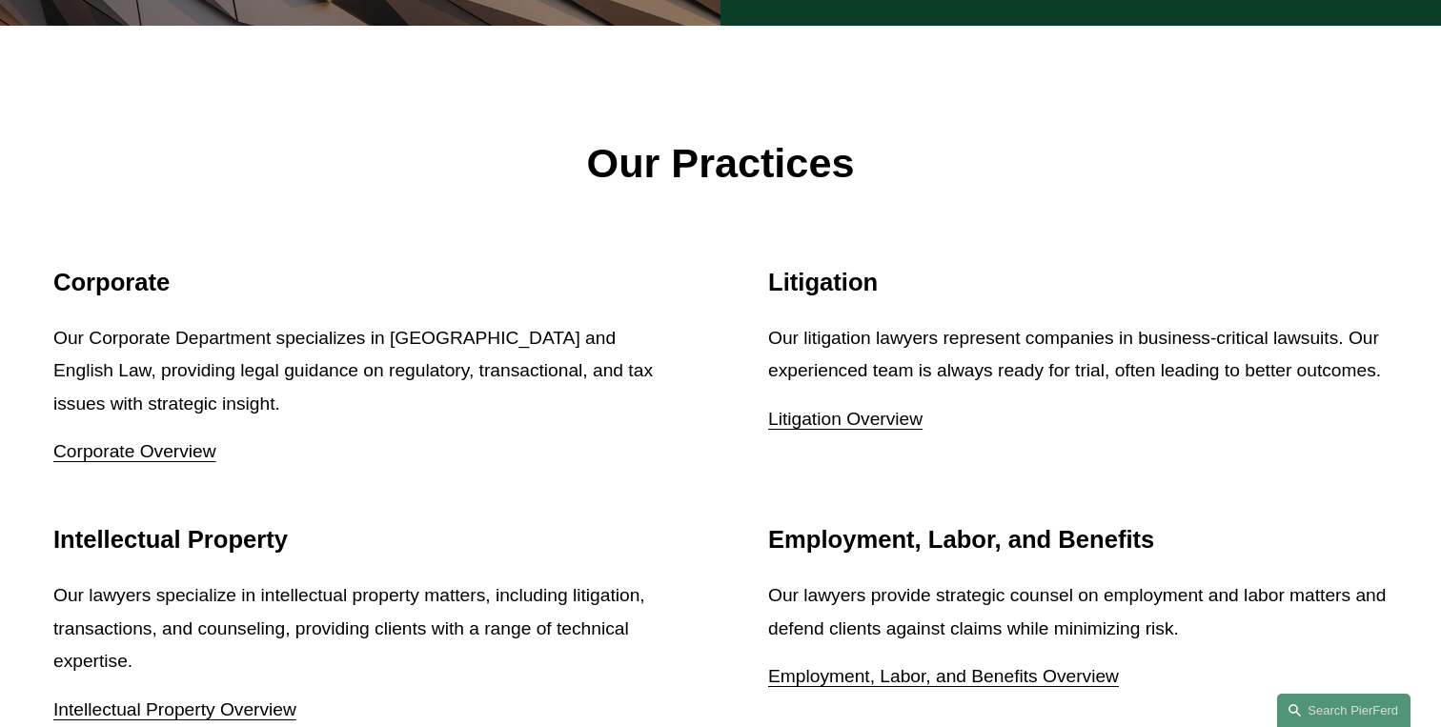
click at [316, 393] on p "Our Corporate Department specializes in [GEOGRAPHIC_DATA] and English Law, prov…" at bounding box center [363, 371] width 620 height 99
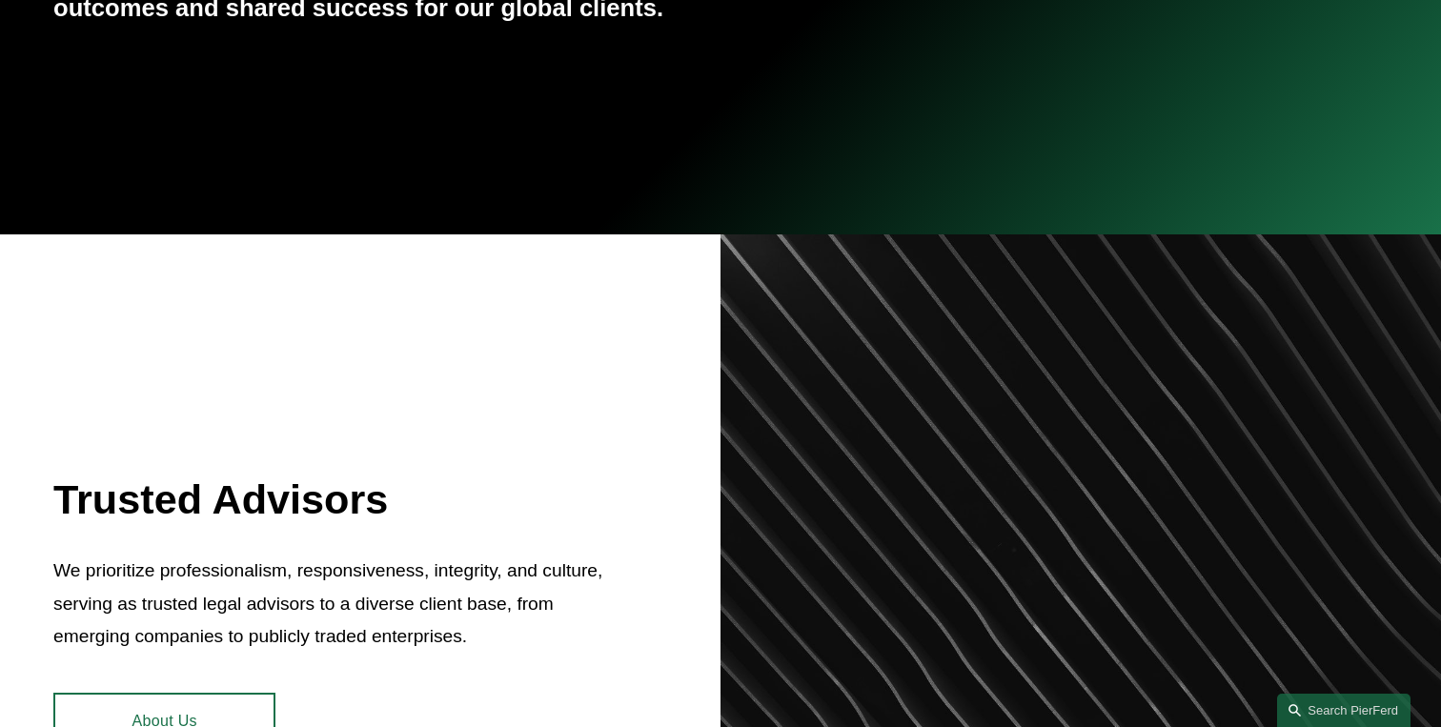
scroll to position [0, 0]
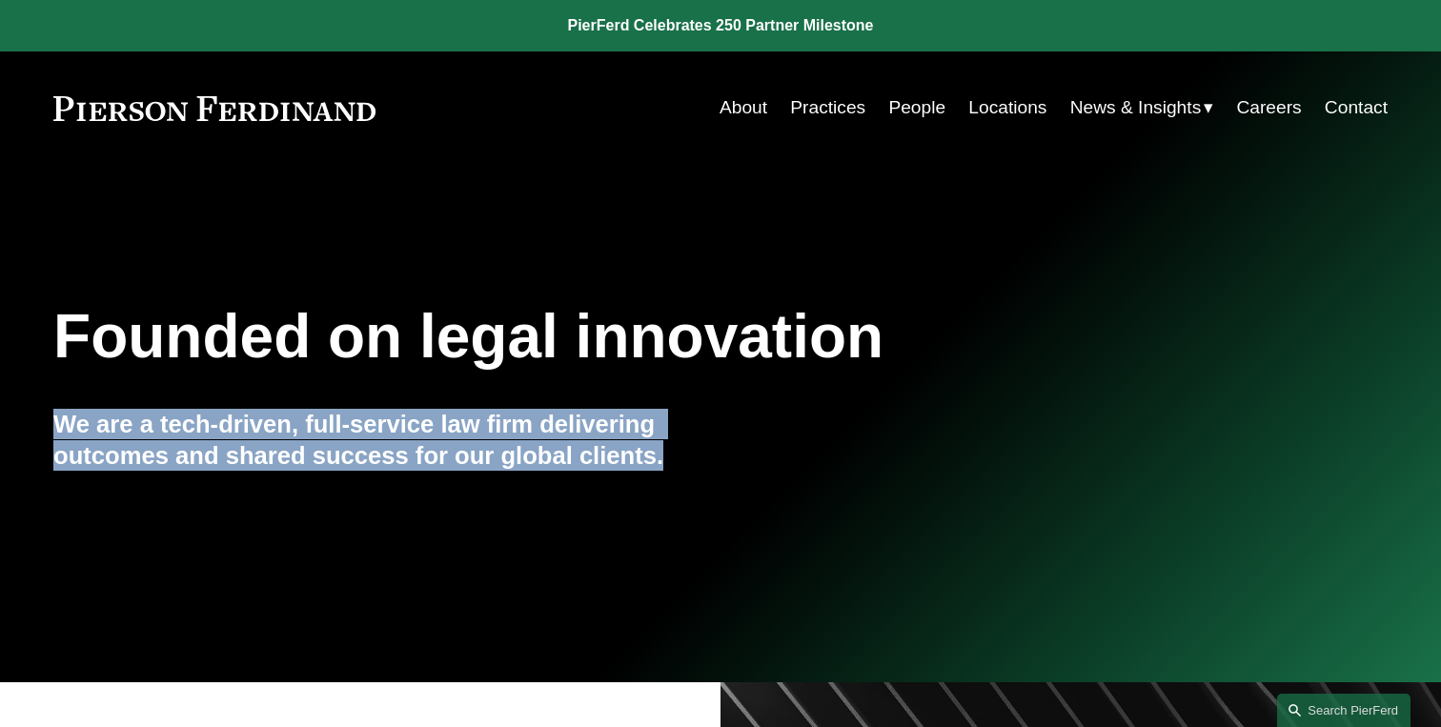
drag, startPoint x: 665, startPoint y: 460, endPoint x: 21, endPoint y: 389, distance: 648.4
click at [21, 389] on div "Founded on legal innovation We are a tech-driven, full-service law firm deliver…" at bounding box center [720, 424] width 1441 height 258
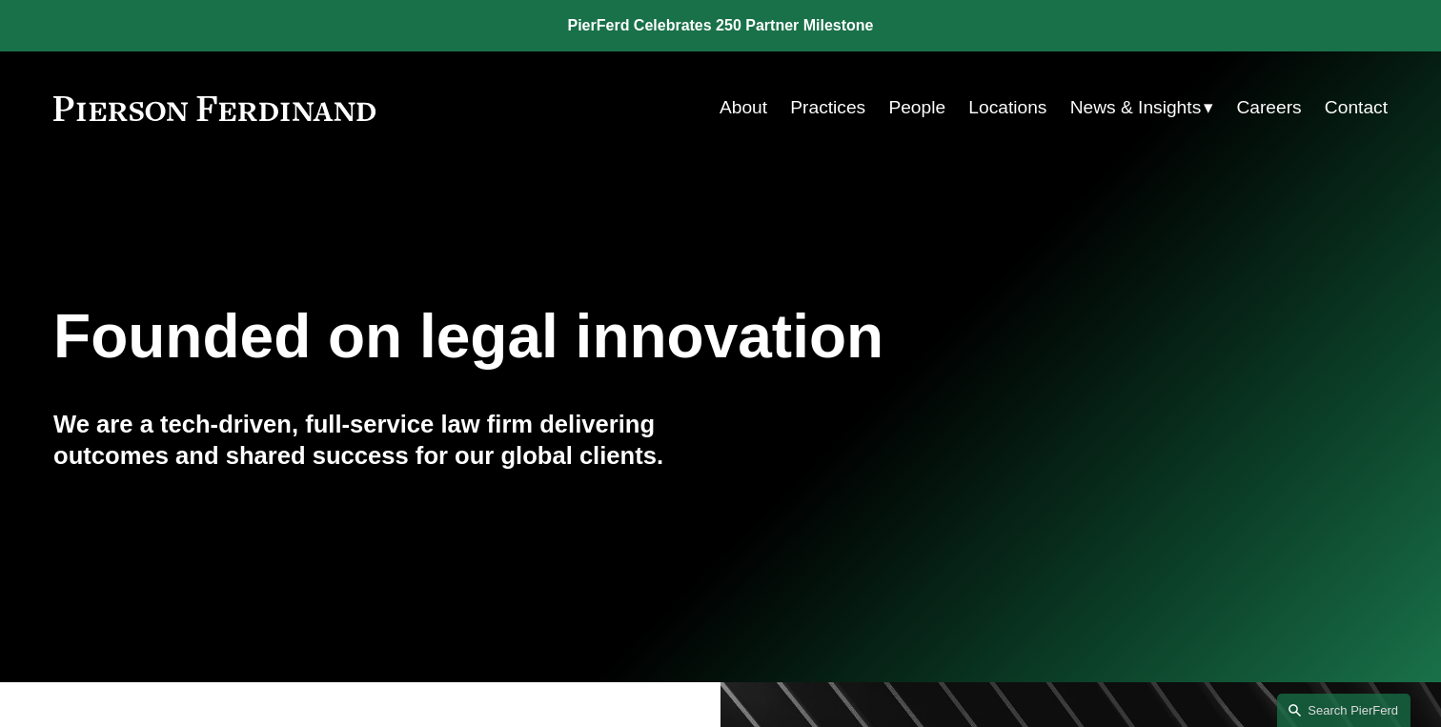
click at [71, 365] on h1 "Founded on legal innovation" at bounding box center [609, 337] width 1113 height 70
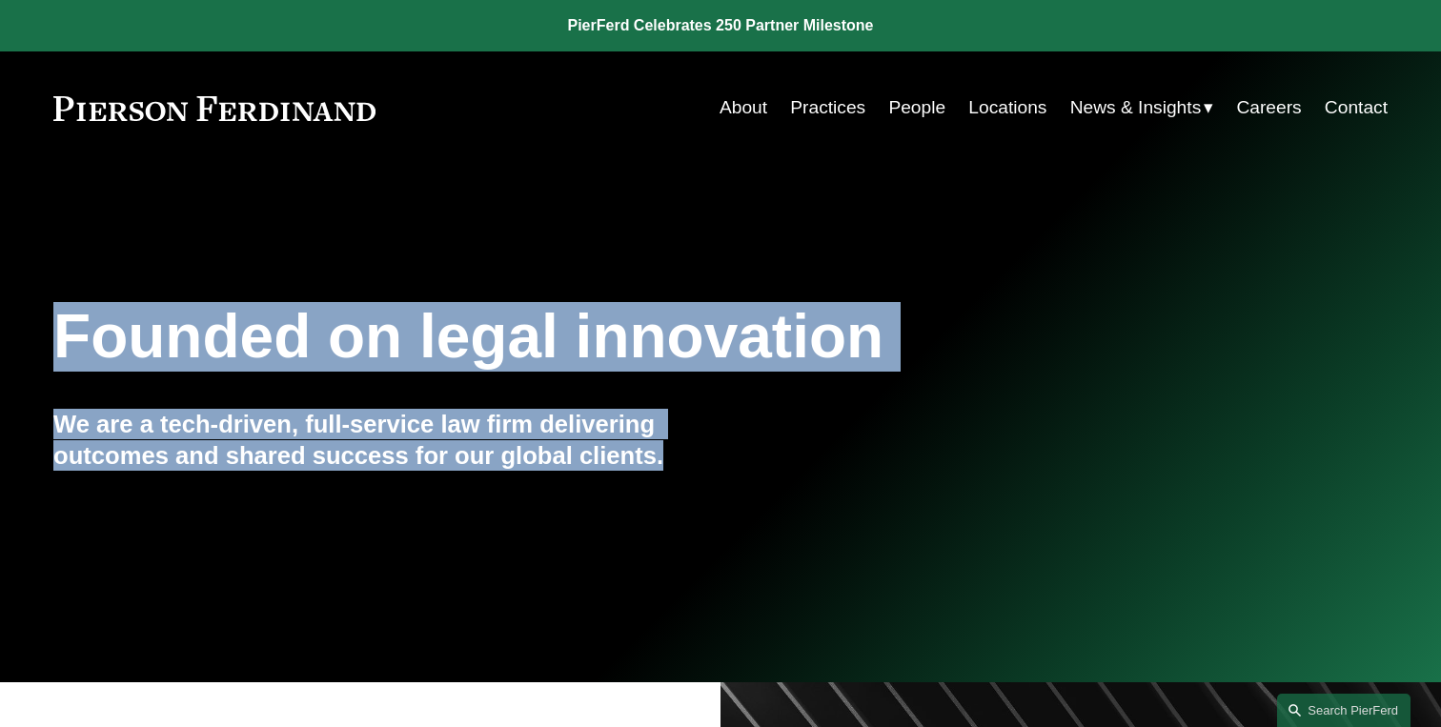
drag, startPoint x: 59, startPoint y: 329, endPoint x: 664, endPoint y: 455, distance: 618.3
click at [664, 455] on div "Founded on legal innovation We are a tech-driven, full-service law firm deliver…" at bounding box center [720, 424] width 1441 height 258
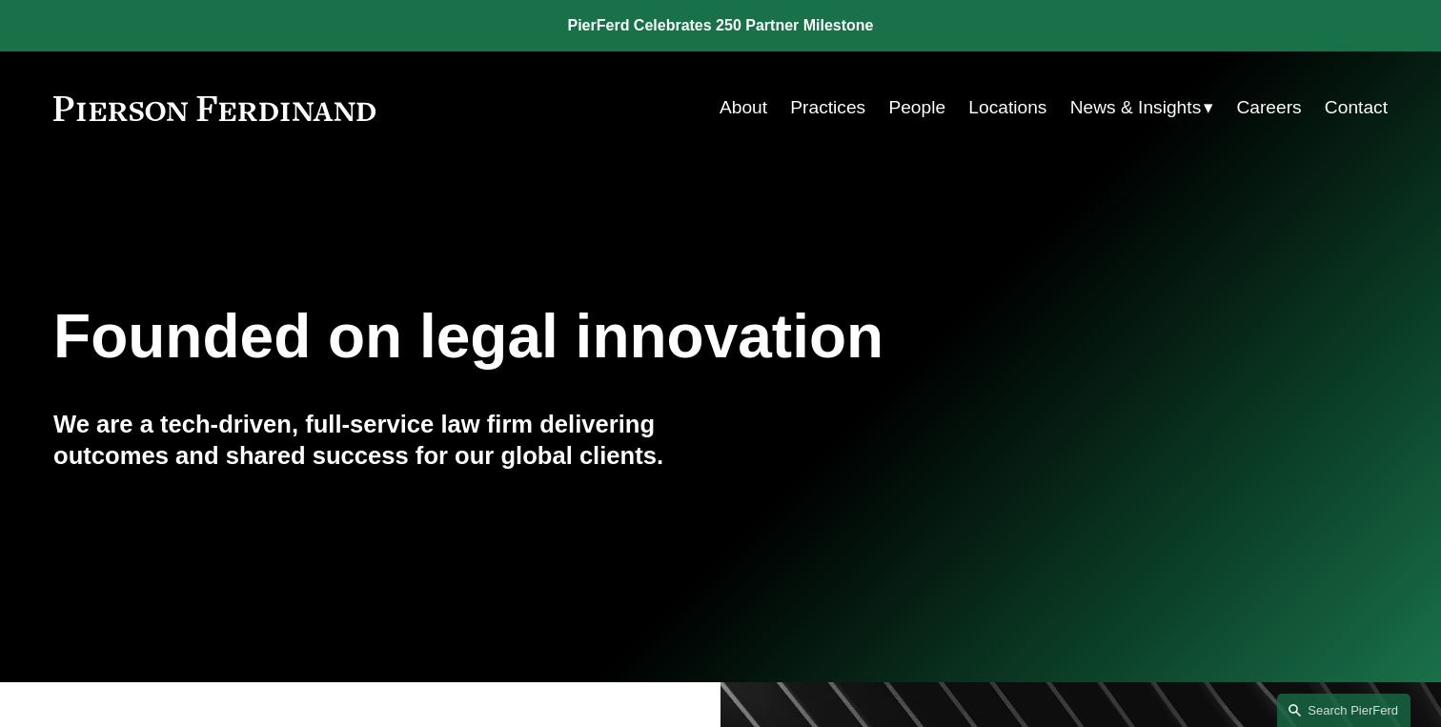
click at [673, 459] on h4 "We are a tech-driven, full-service law firm delivering outcomes and shared succ…" at bounding box center [386, 440] width 667 height 62
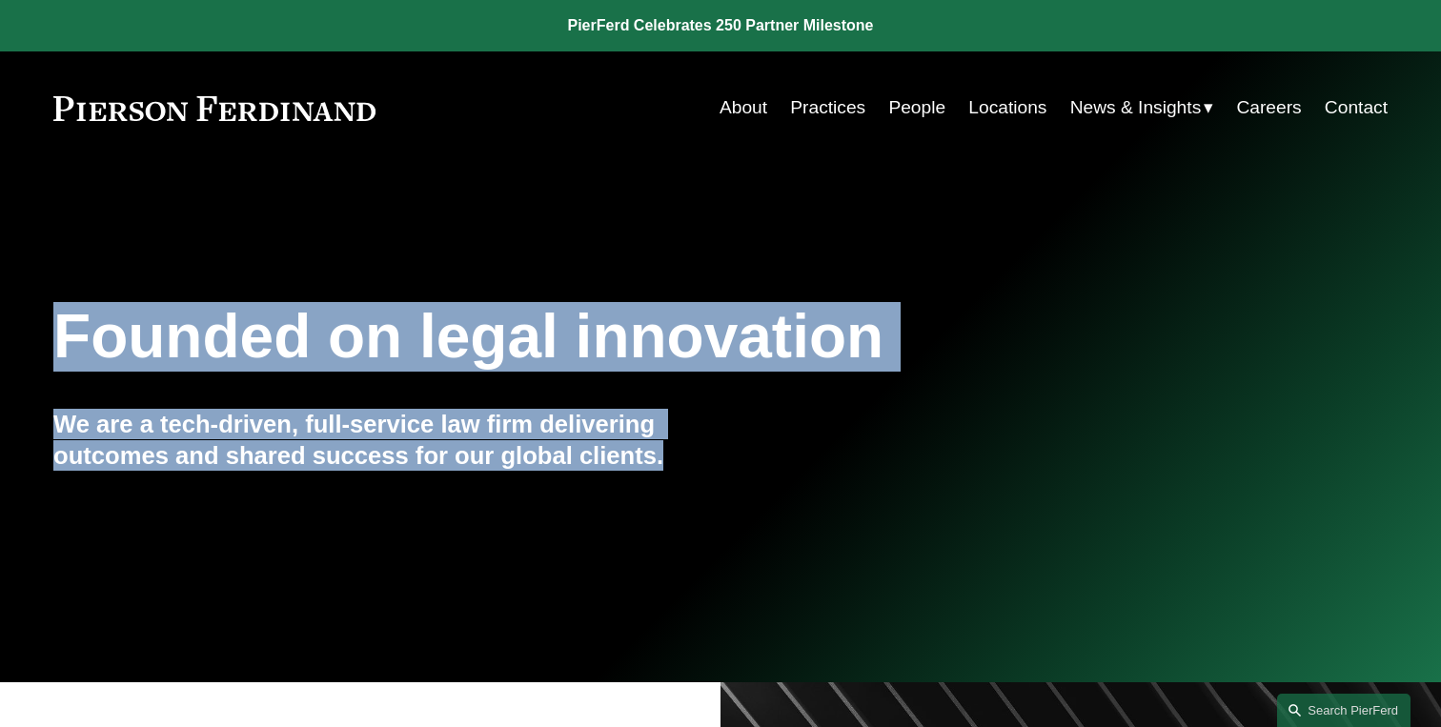
drag, startPoint x: 673, startPoint y: 459, endPoint x: 66, endPoint y: 276, distance: 634.0
click at [66, 276] on div "Founded on legal innovation We are a tech-driven, full-service law firm deliver…" at bounding box center [720, 424] width 1441 height 518
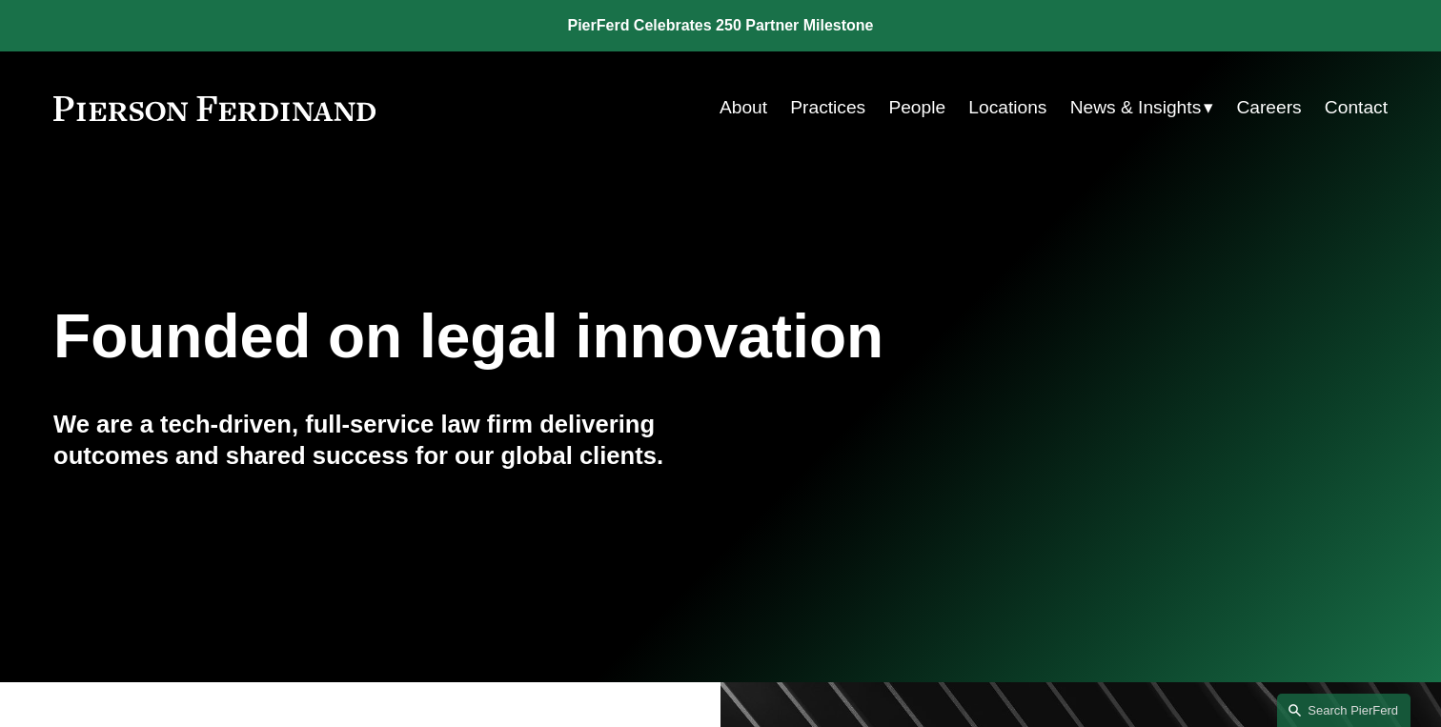
click at [99, 308] on h1 "Founded on legal innovation" at bounding box center [609, 337] width 1113 height 70
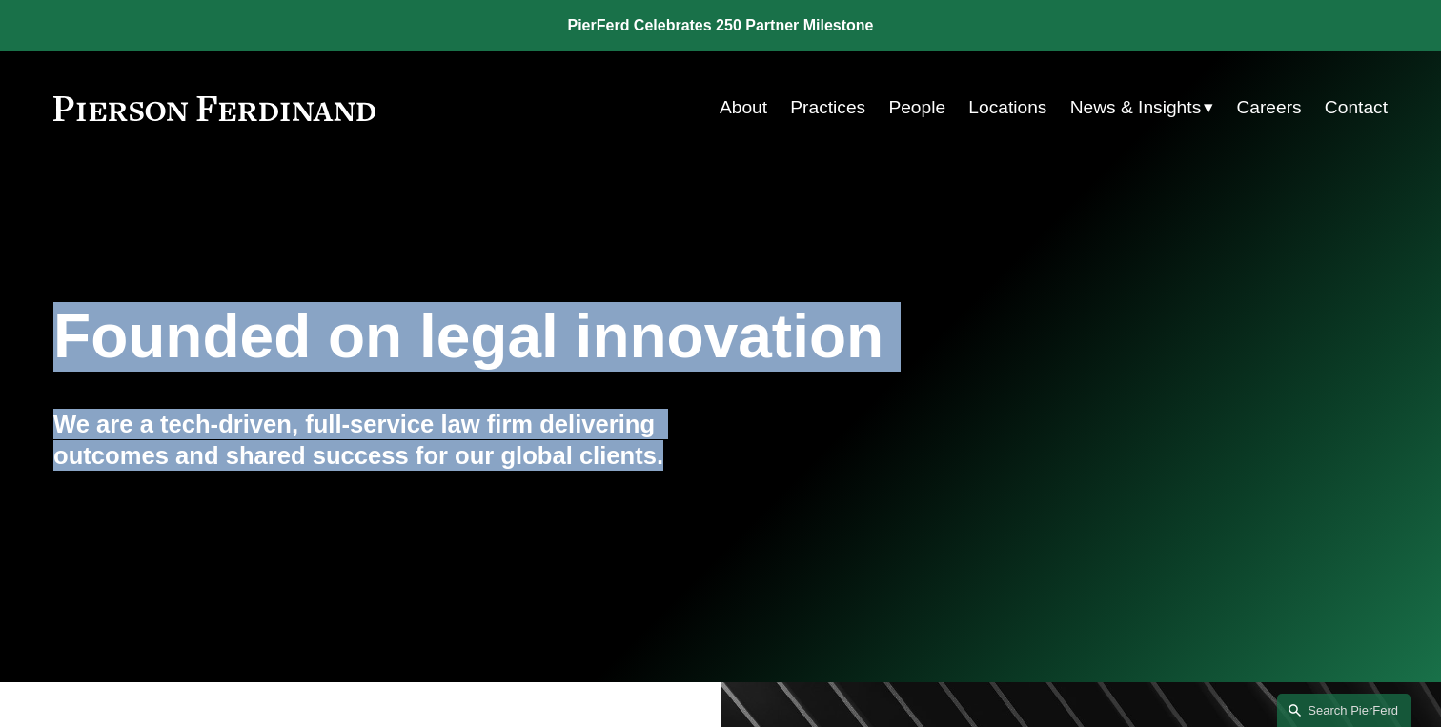
drag, startPoint x: 54, startPoint y: 345, endPoint x: 773, endPoint y: 473, distance: 730.1
click at [774, 473] on div "Founded on legal innovation We are a tech-driven, full-service law firm deliver…" at bounding box center [720, 424] width 1441 height 258
click at [579, 214] on div "Founded on legal innovation We are a tech-driven, full-service law firm deliver…" at bounding box center [720, 424] width 1441 height 518
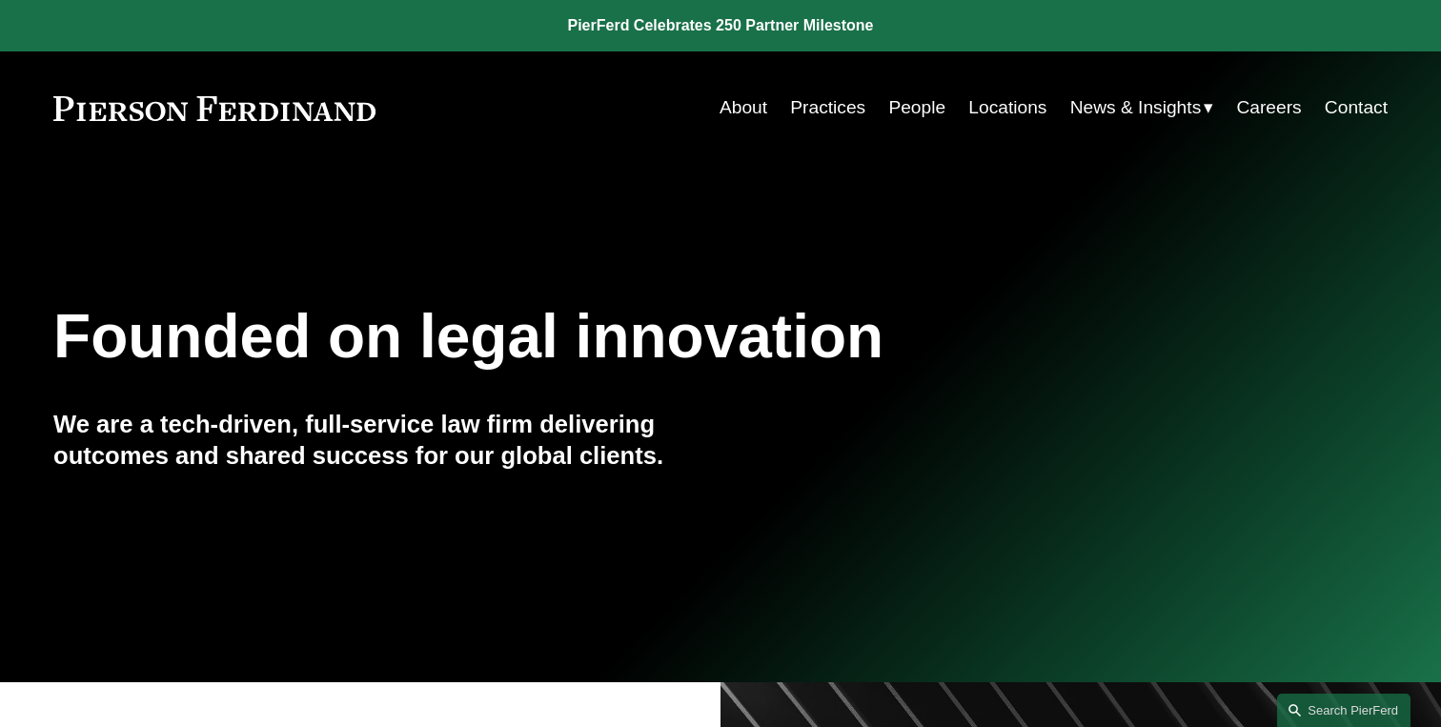
click at [910, 103] on link "People" at bounding box center [917, 108] width 57 height 36
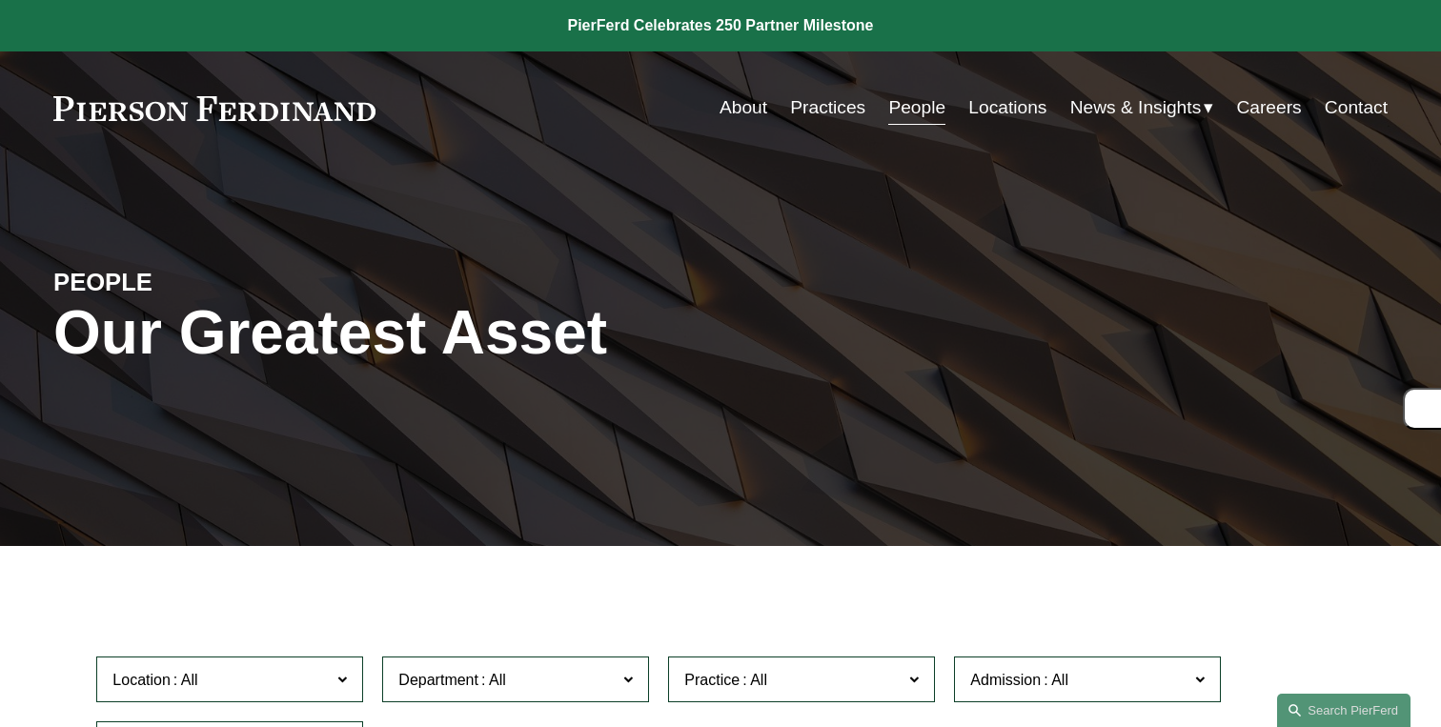
click at [730, 99] on link "About" at bounding box center [744, 108] width 48 height 36
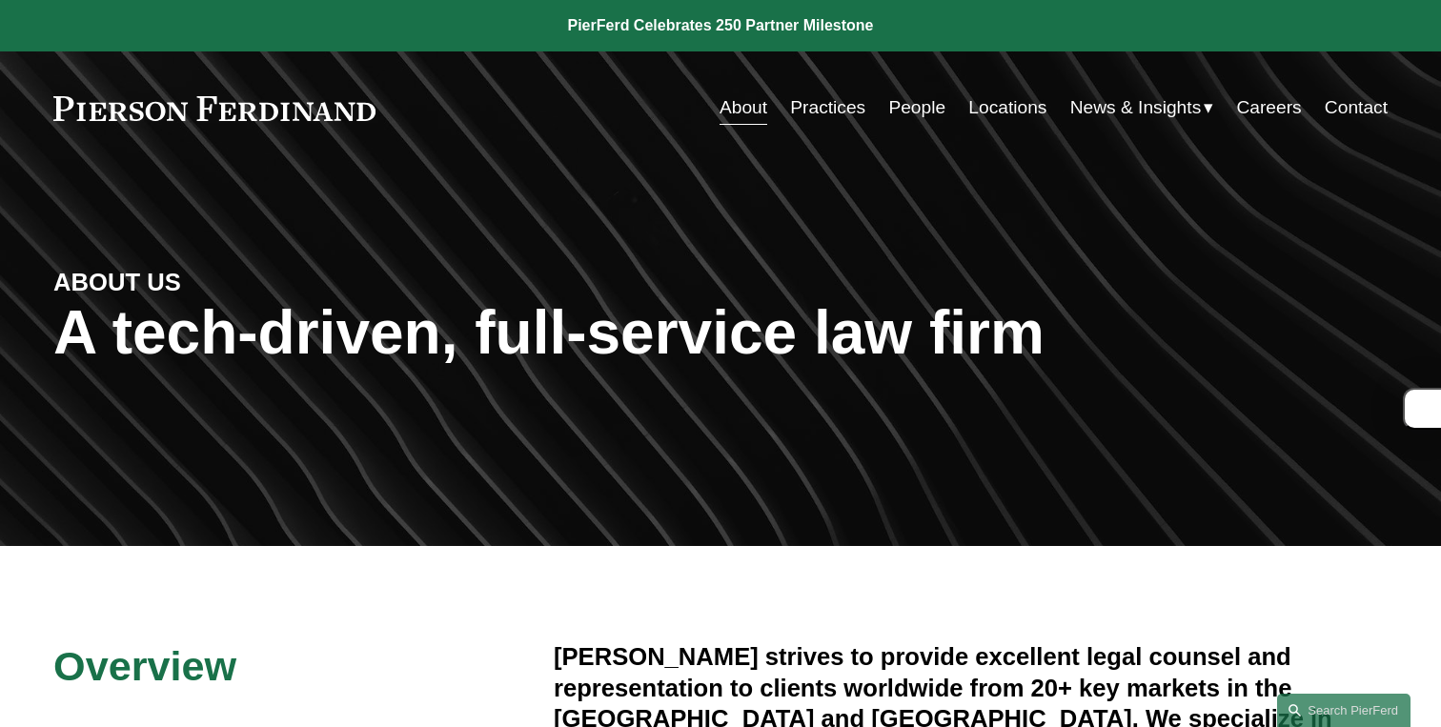
click at [288, 118] on link at bounding box center [214, 108] width 322 height 25
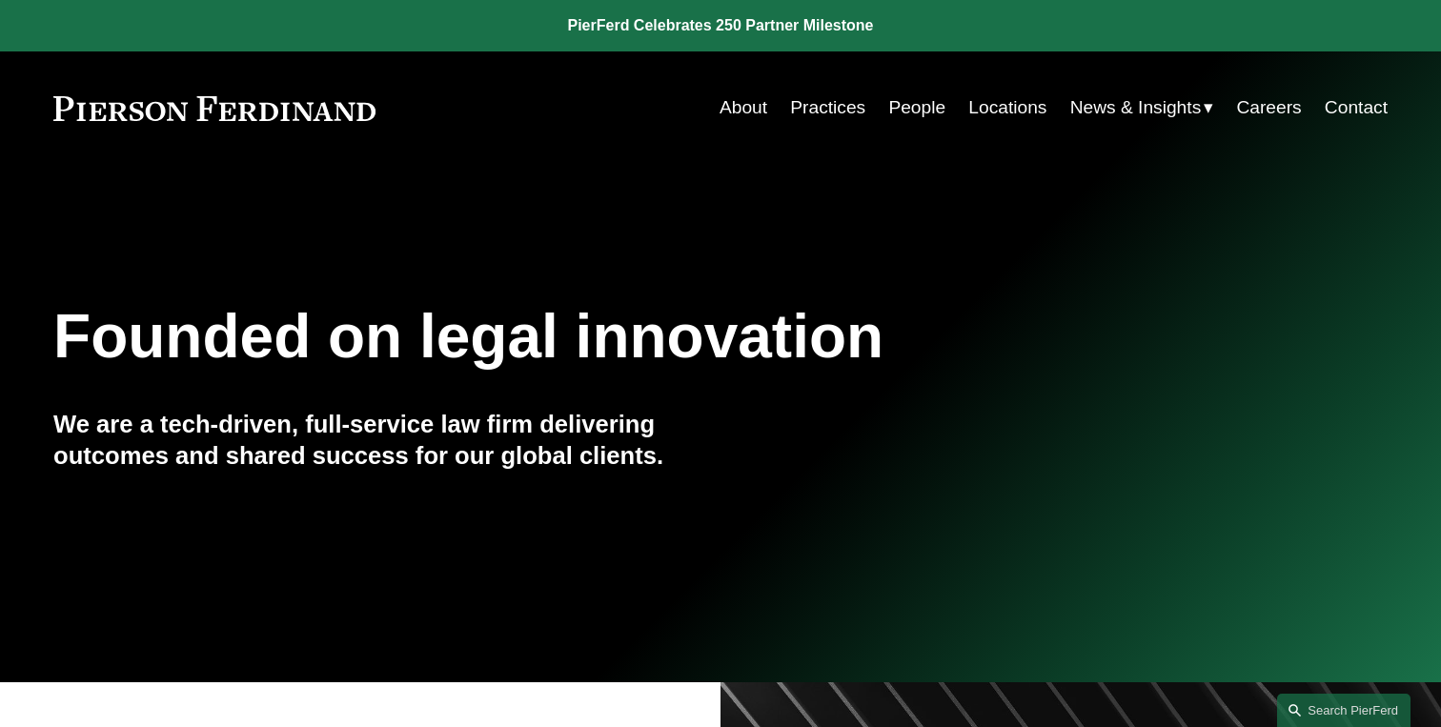
click at [835, 112] on link "Practices" at bounding box center [827, 108] width 75 height 36
click at [337, 370] on h1 "Founded on legal innovation" at bounding box center [609, 337] width 1113 height 70
click at [371, 409] on div "Founded on legal innovation We are a tech-driven, full-service law firm deliver…" at bounding box center [720, 424] width 1441 height 258
